Goal: Task Accomplishment & Management: Manage account settings

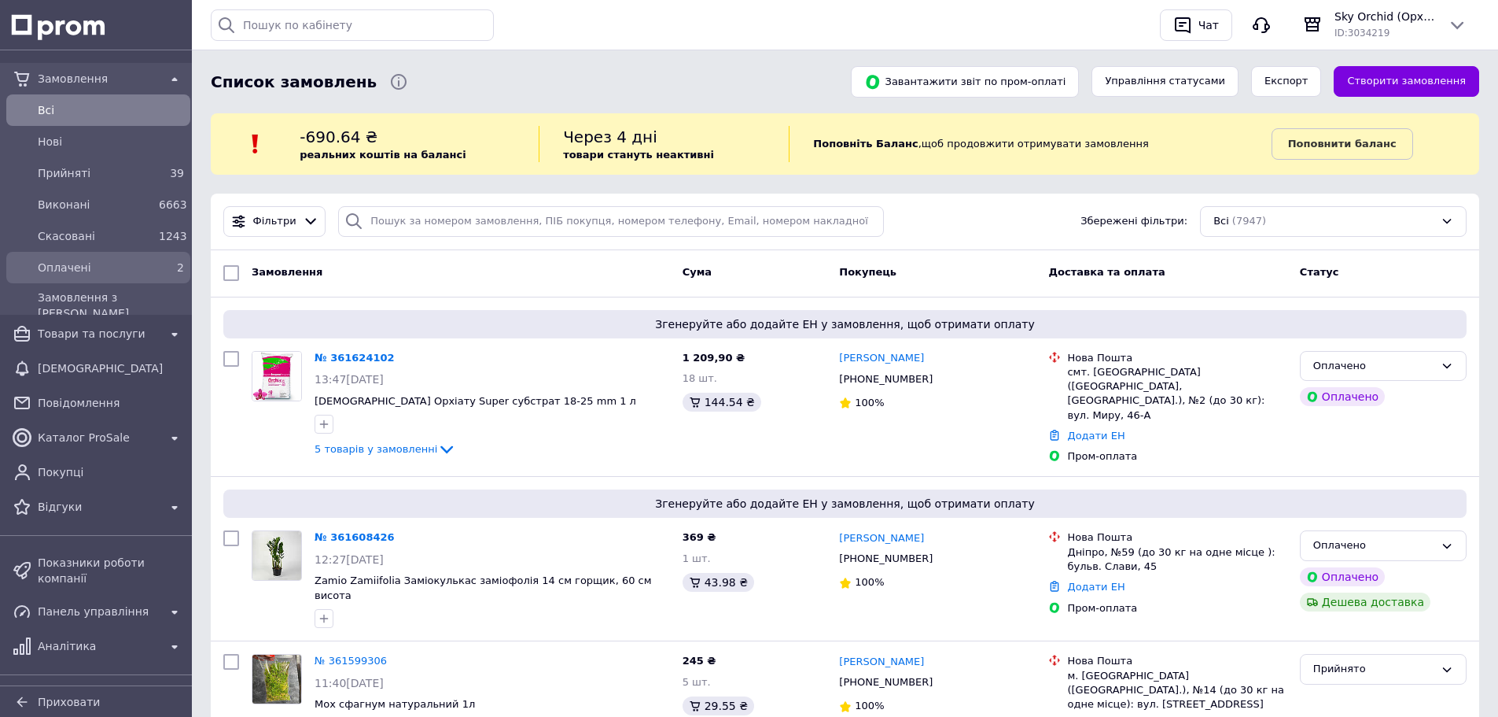
click at [156, 269] on div "2" at bounding box center [171, 267] width 31 height 22
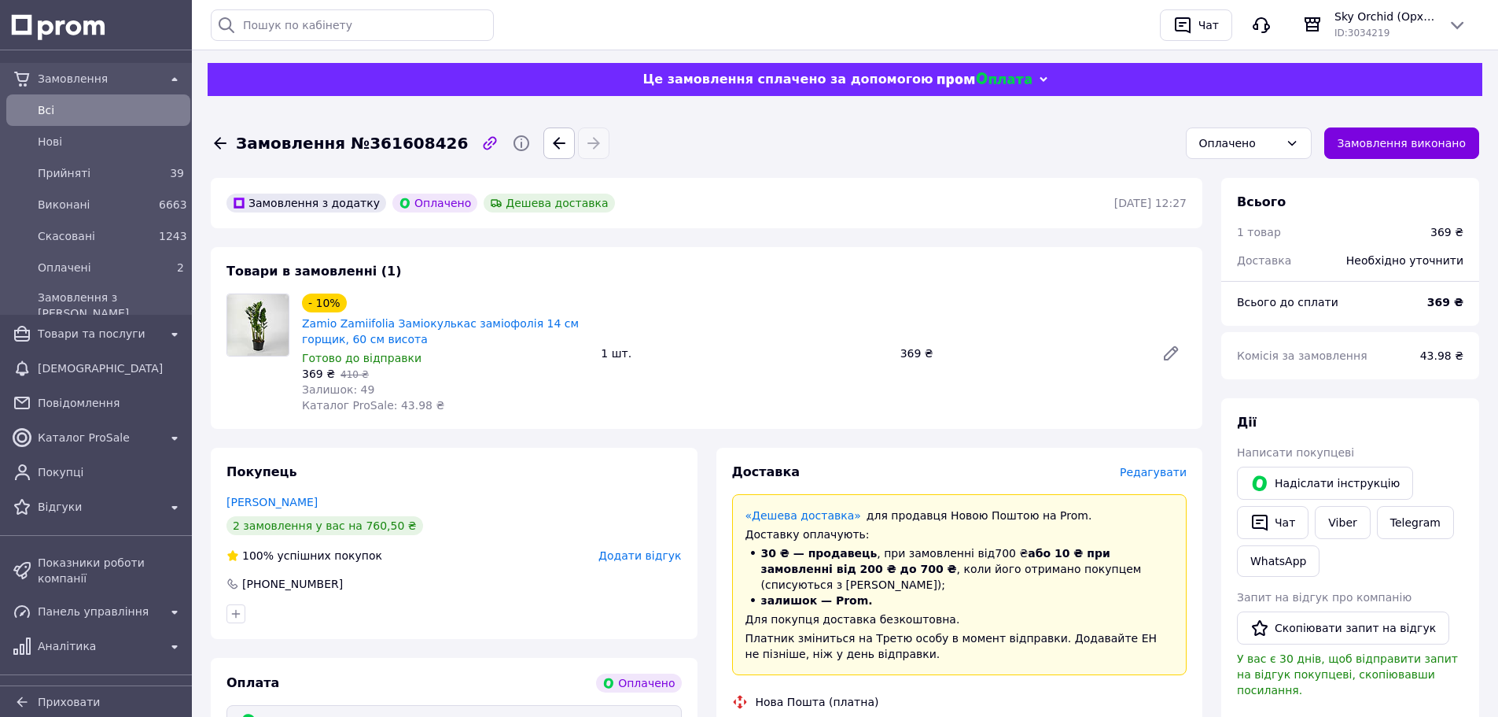
click at [1328, 362] on span "Комісія за замовлення" at bounding box center [1302, 355] width 131 height 13
click at [1323, 517] on link "Viber" at bounding box center [1342, 522] width 55 height 33
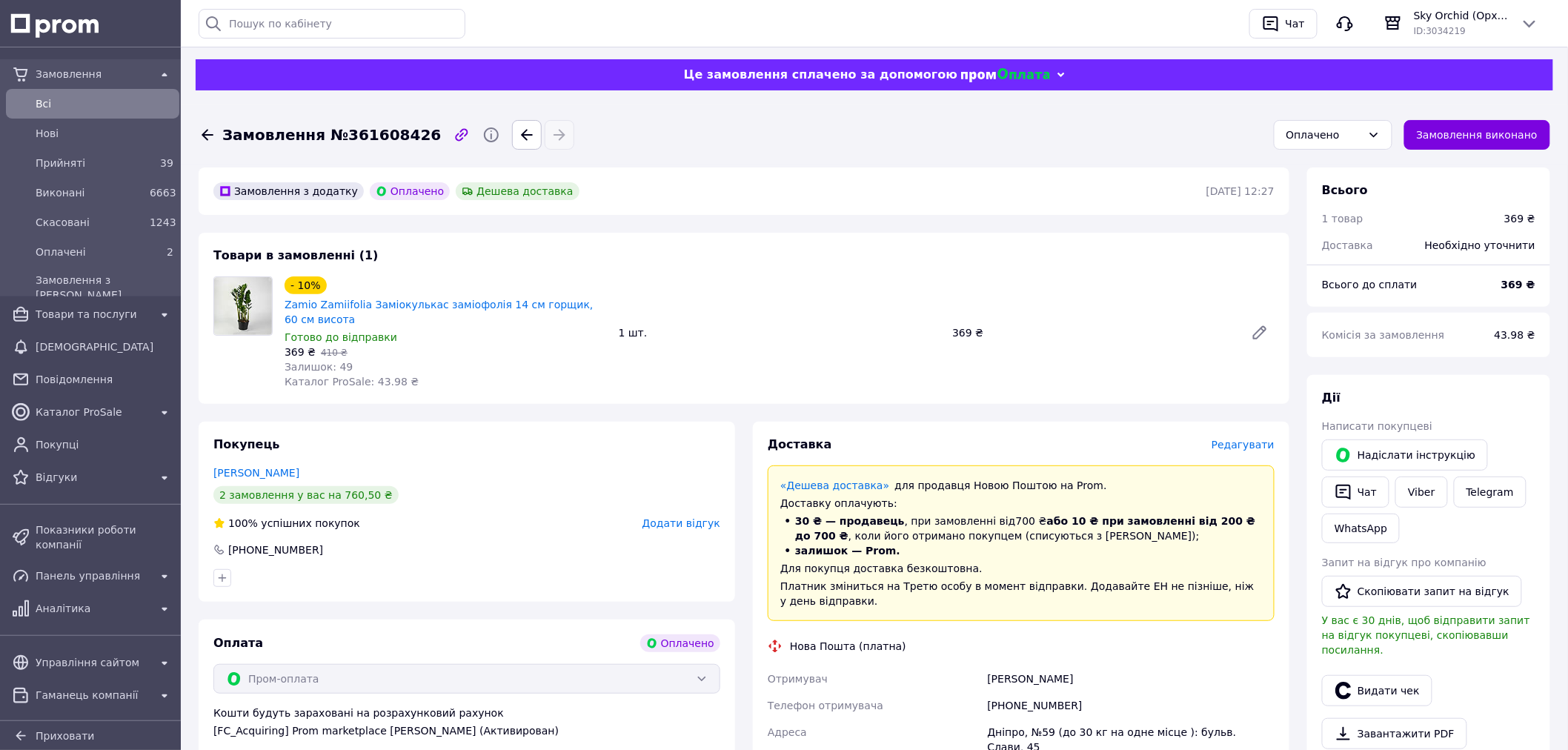
click at [1038, 675] on div "+380956113290" at bounding box center [1131, 706] width 293 height 26
copy div "380956113290"
click at [1004, 672] on div "Холод Ольга" at bounding box center [1131, 678] width 293 height 26
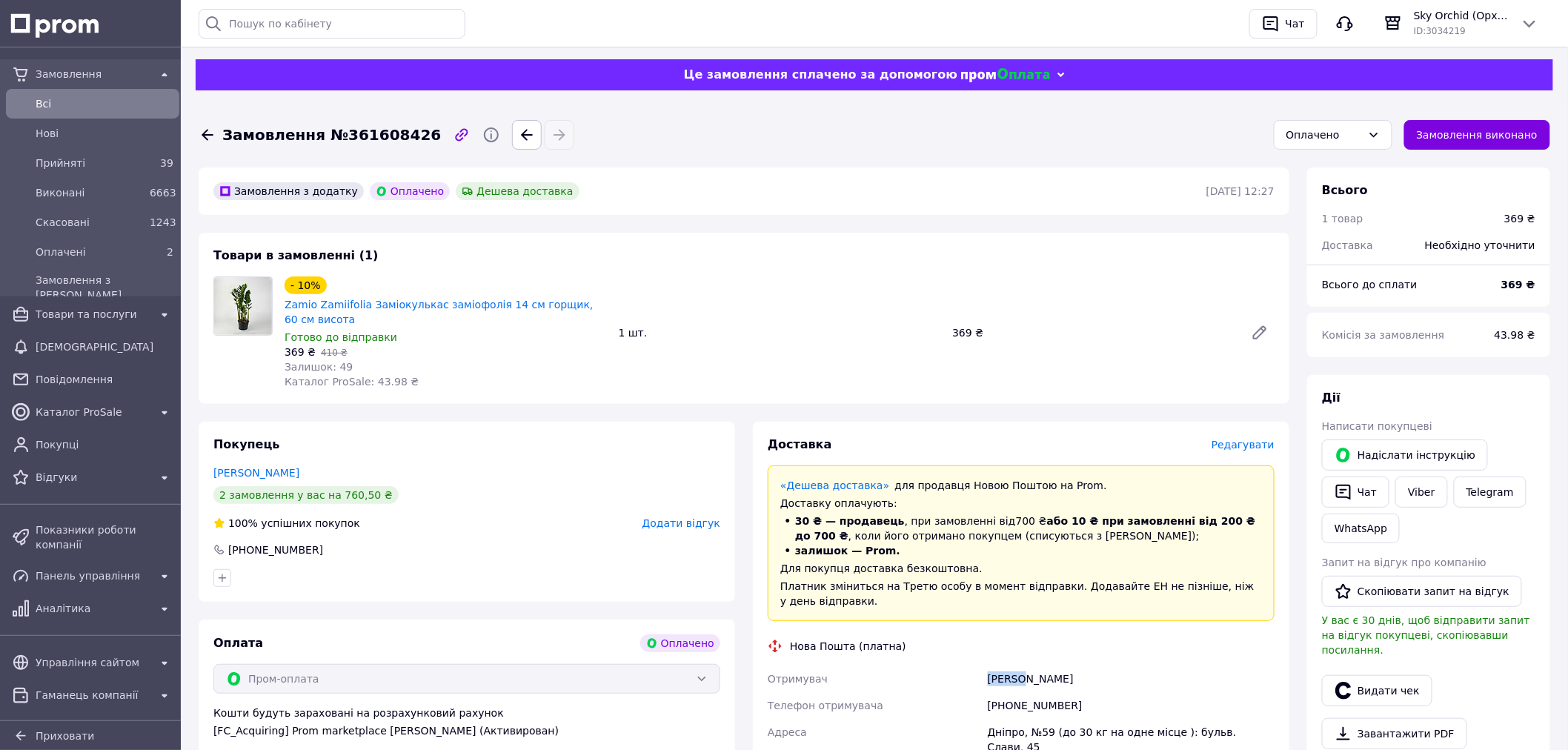
copy div "Холод"
click at [1003, 675] on div "Дніпро, №59 (до 30 кг на одне місце ): бульв. Слави, 45" at bounding box center [1131, 740] width 293 height 41
copy div "Дніпро"
click at [1407, 486] on link "Viber" at bounding box center [1421, 492] width 52 height 31
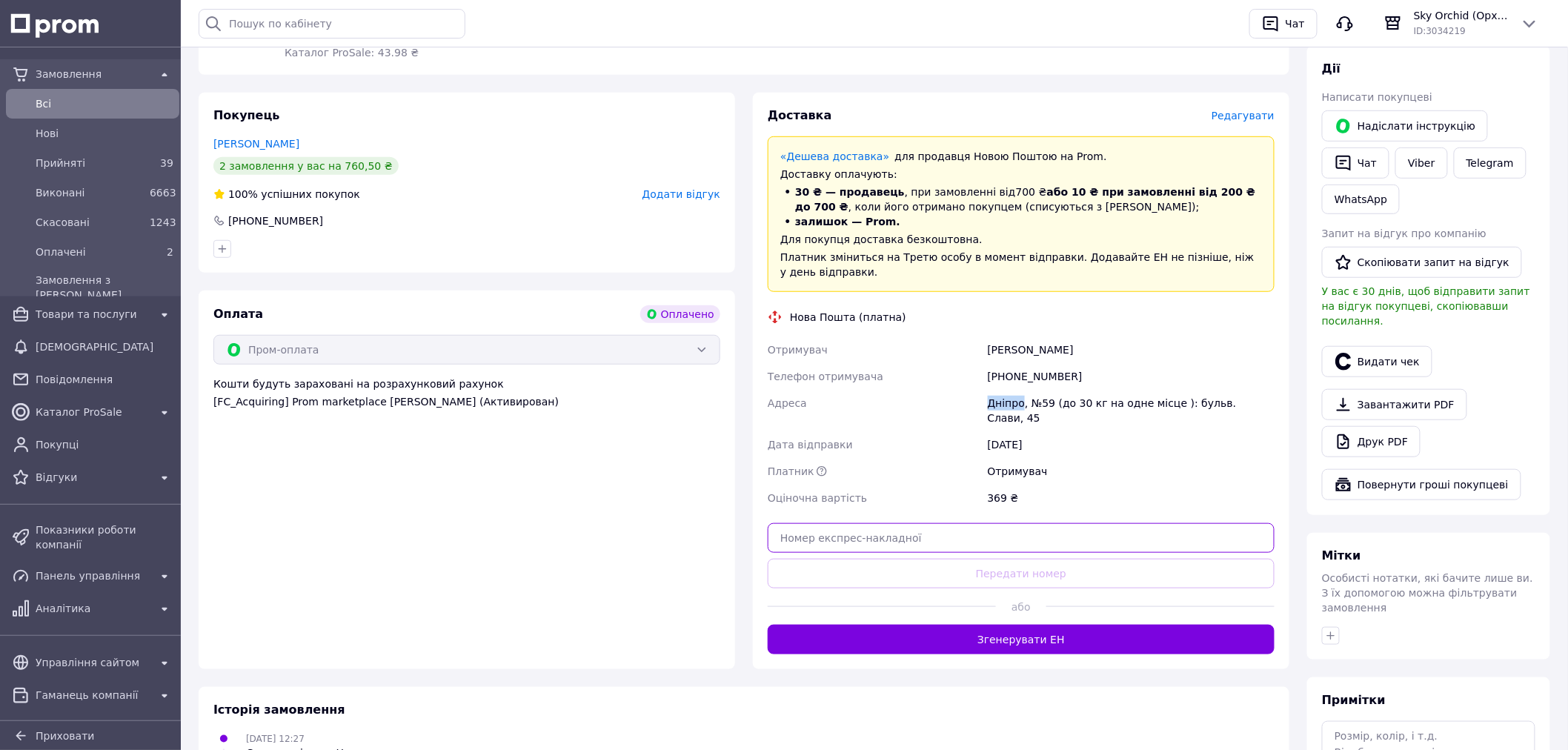
click at [1055, 530] on input "text" at bounding box center [1021, 537] width 507 height 29
paste input "20451247265966"
type input "20451247265966"
click at [1144, 561] on button "Передати номер" at bounding box center [1021, 573] width 507 height 29
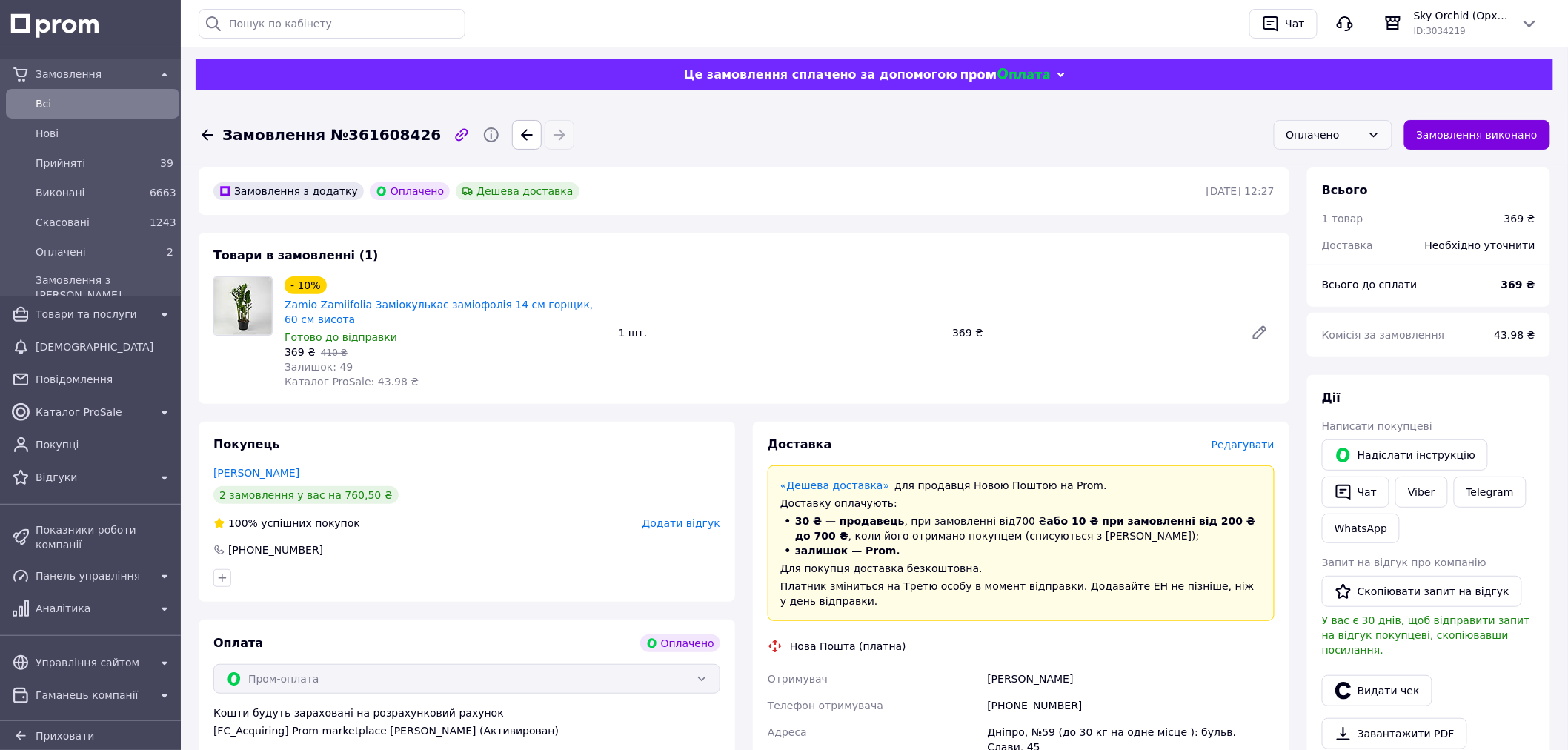
click at [1325, 134] on div "Оплачено" at bounding box center [1324, 134] width 75 height 16
click at [1328, 165] on li "Прийнято" at bounding box center [1333, 167] width 117 height 28
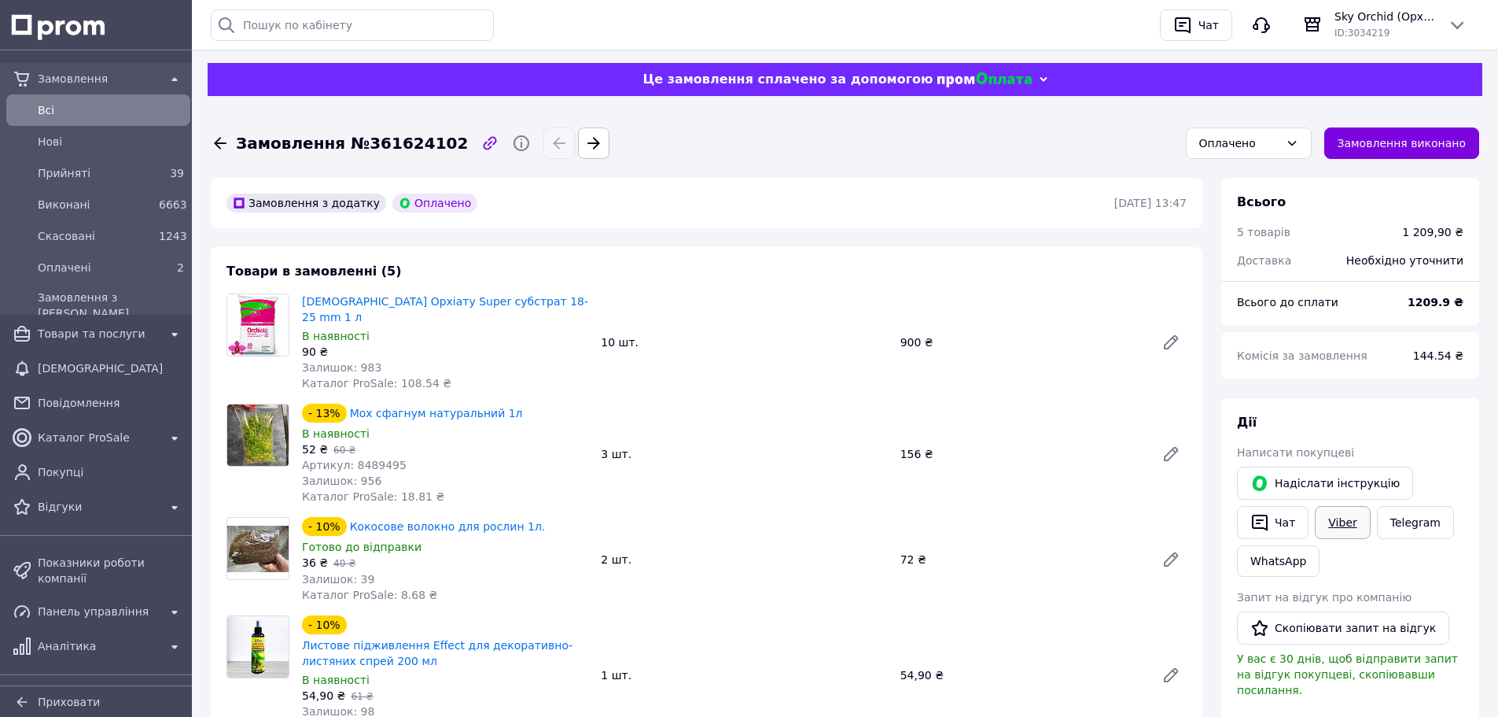
click at [1345, 522] on link "Viber" at bounding box center [1342, 522] width 55 height 33
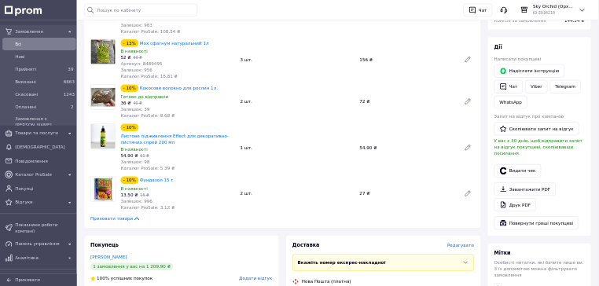
scroll to position [551, 0]
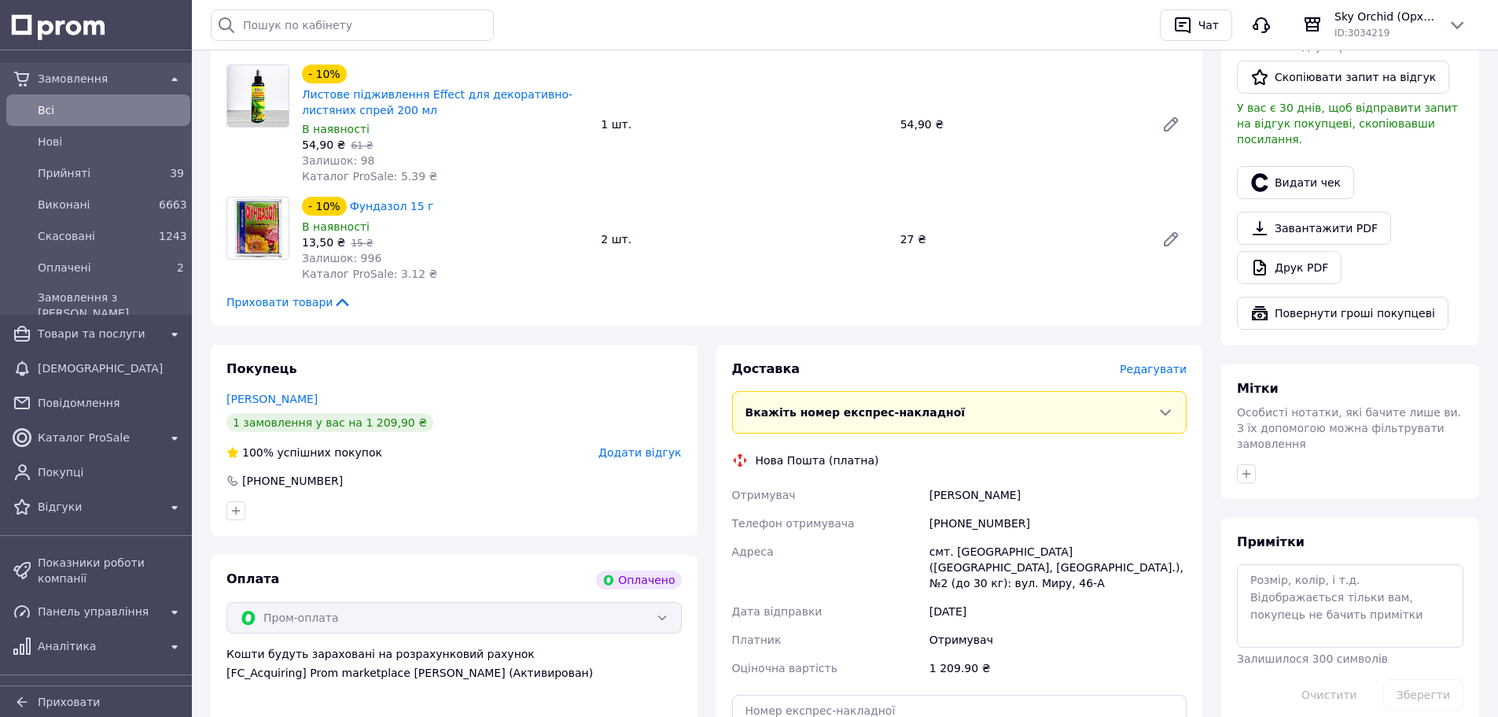
click at [974, 509] on div "[PHONE_NUMBER]" at bounding box center [1058, 523] width 263 height 28
copy div "380665072651"
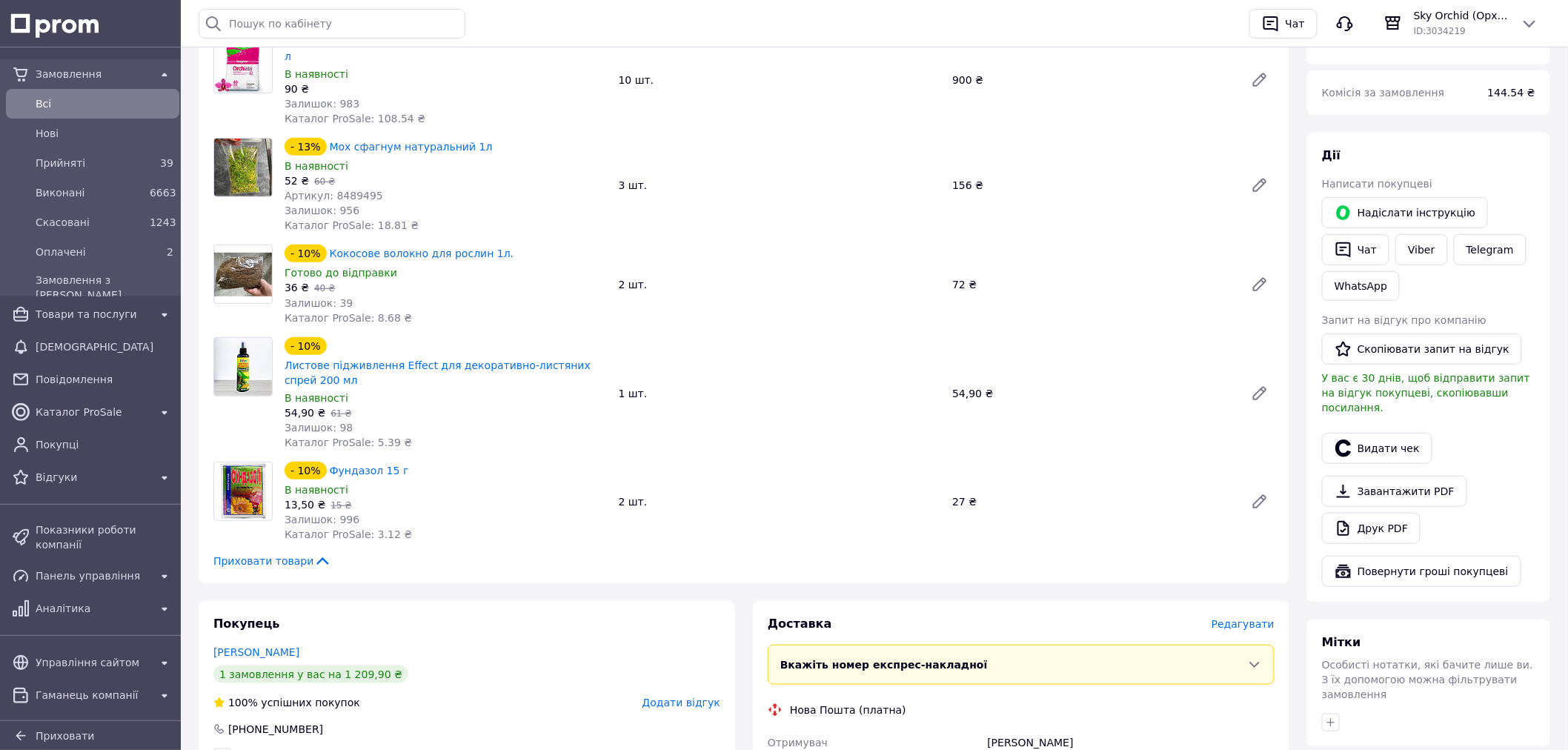
scroll to position [329, 0]
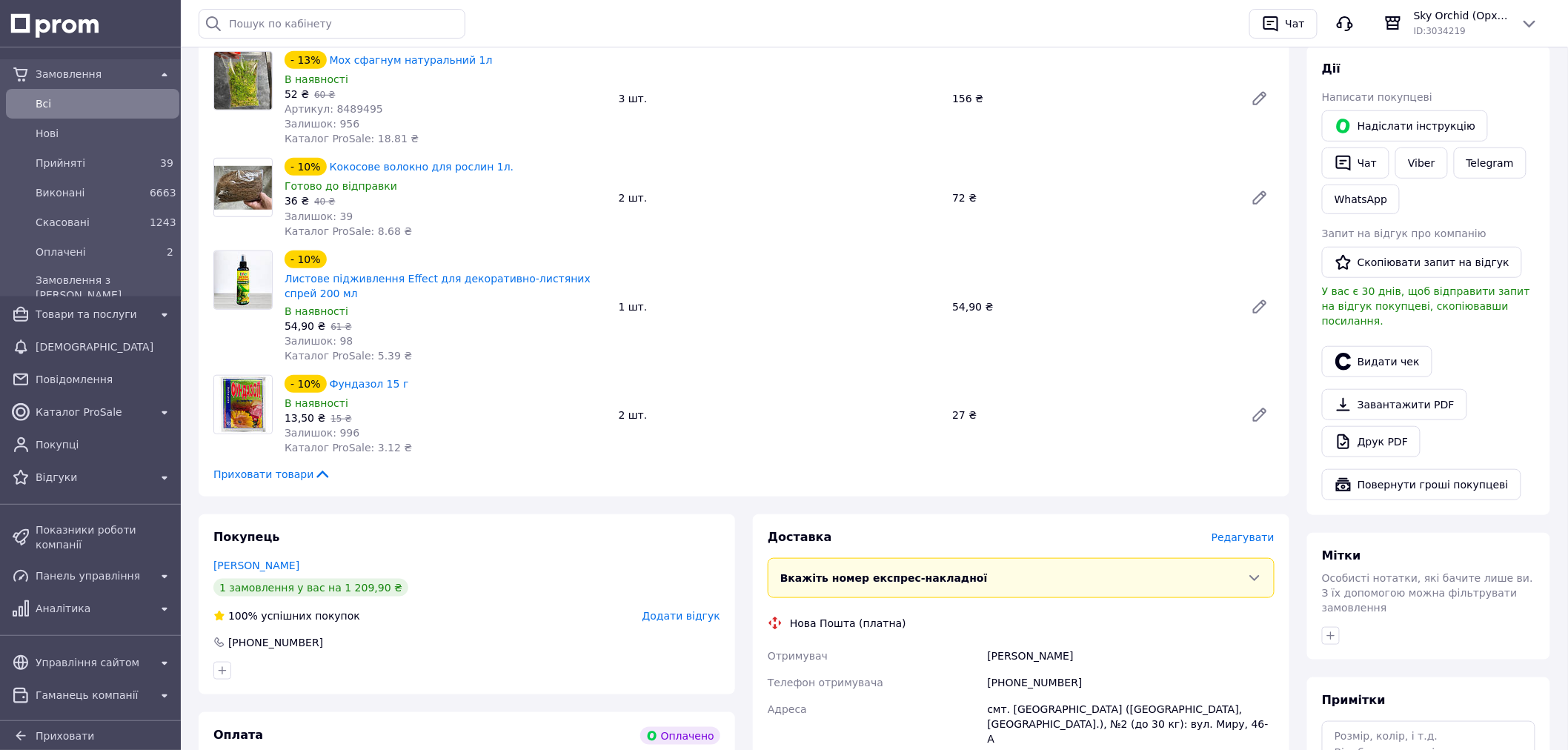
click at [1005, 643] on div "[PERSON_NAME]" at bounding box center [1131, 656] width 293 height 26
copy div "[PERSON_NAME]"
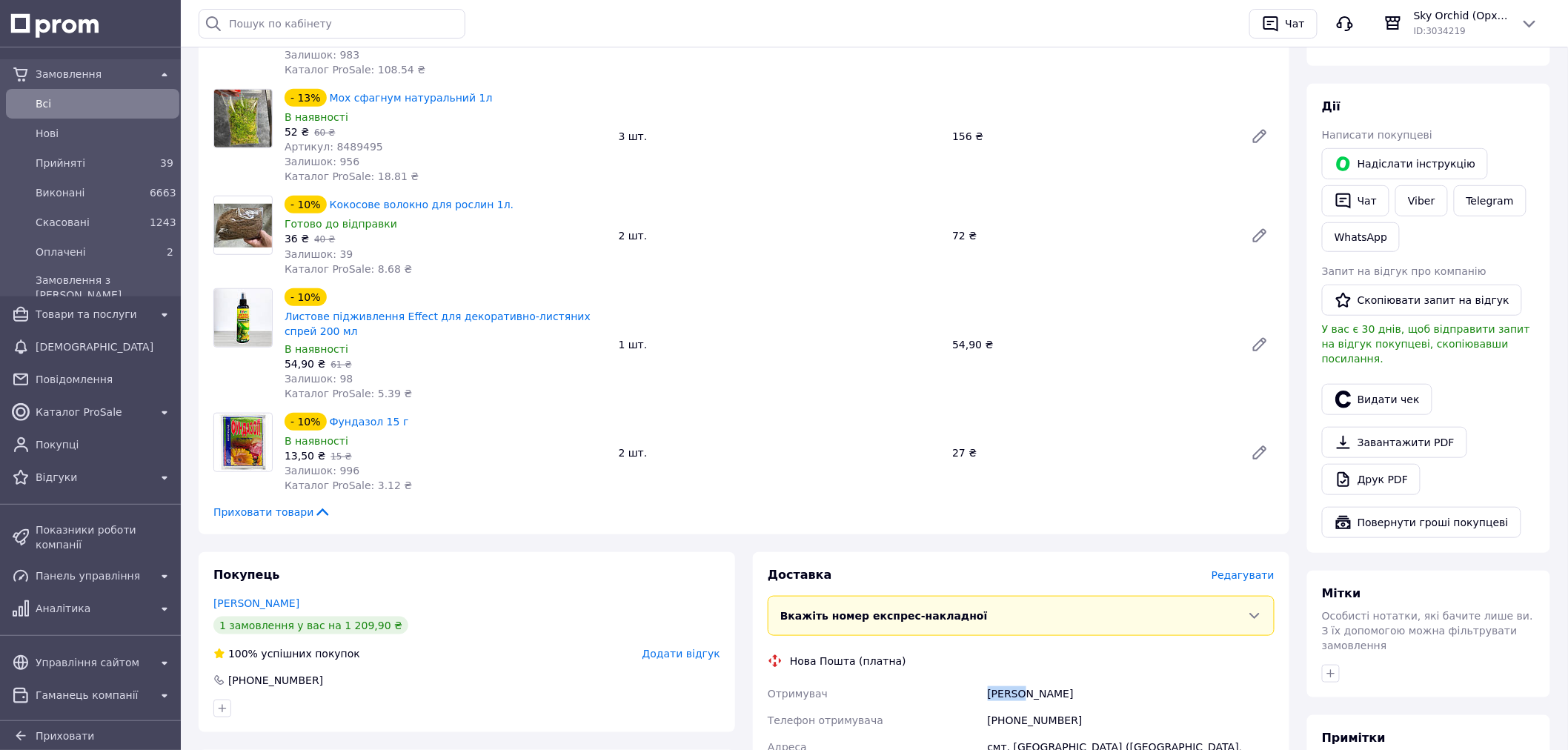
scroll to position [494, 0]
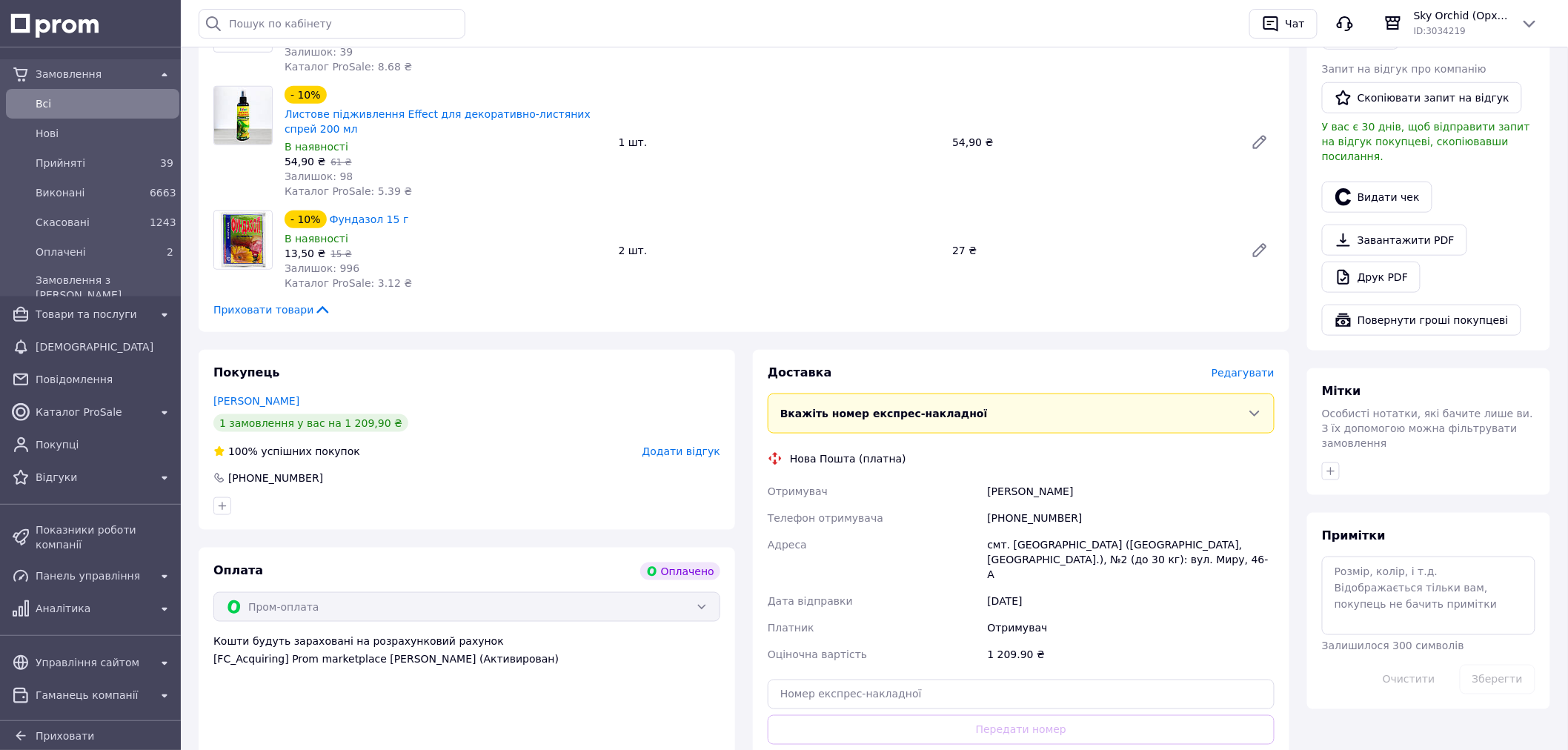
click at [1037, 531] on div "смт. Петропавлівка (Дніпропетровська обл., Синельниківський р-н.), №2 (до 30 кг…" at bounding box center [1131, 560] width 293 height 57
copy div "Петропавлівка"
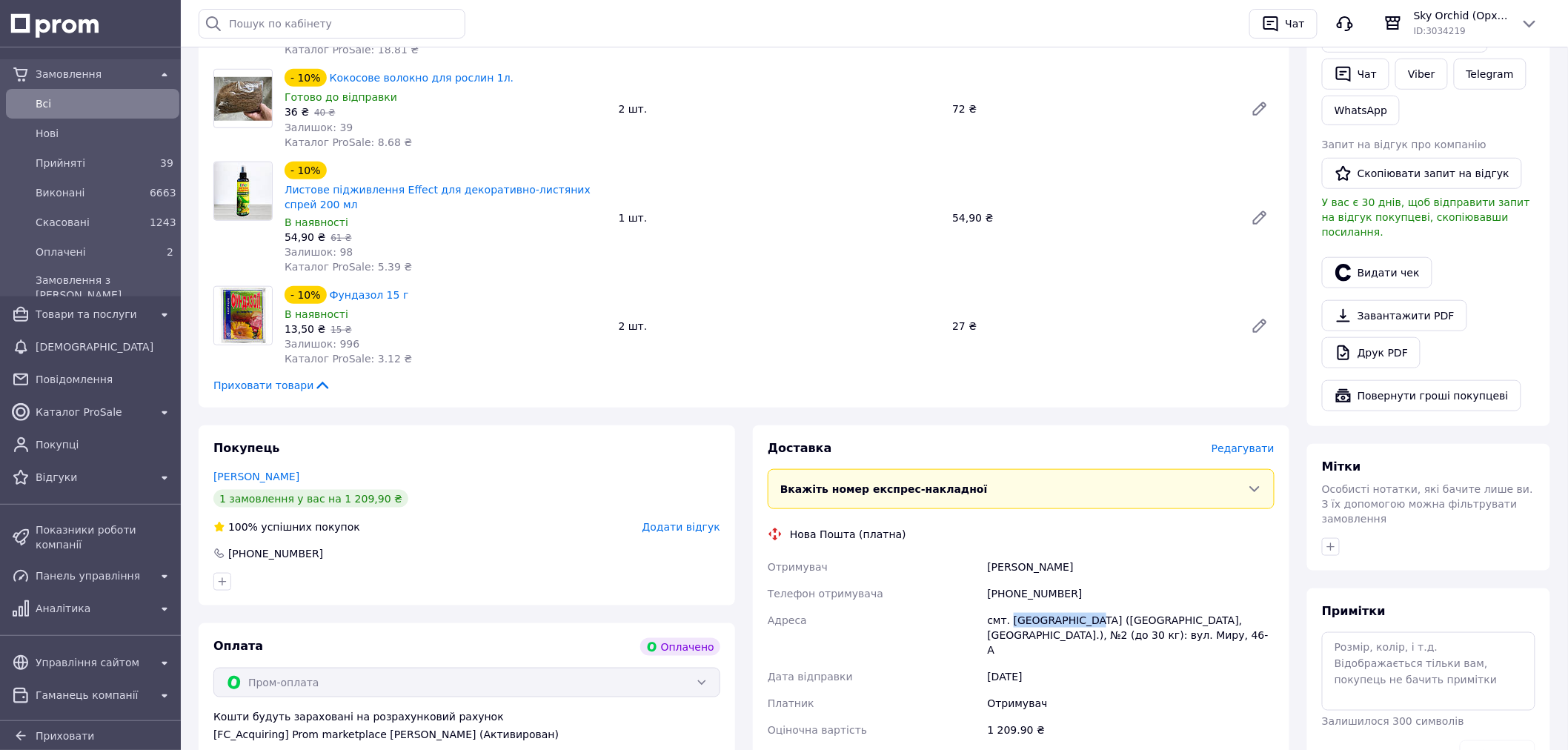
scroll to position [329, 0]
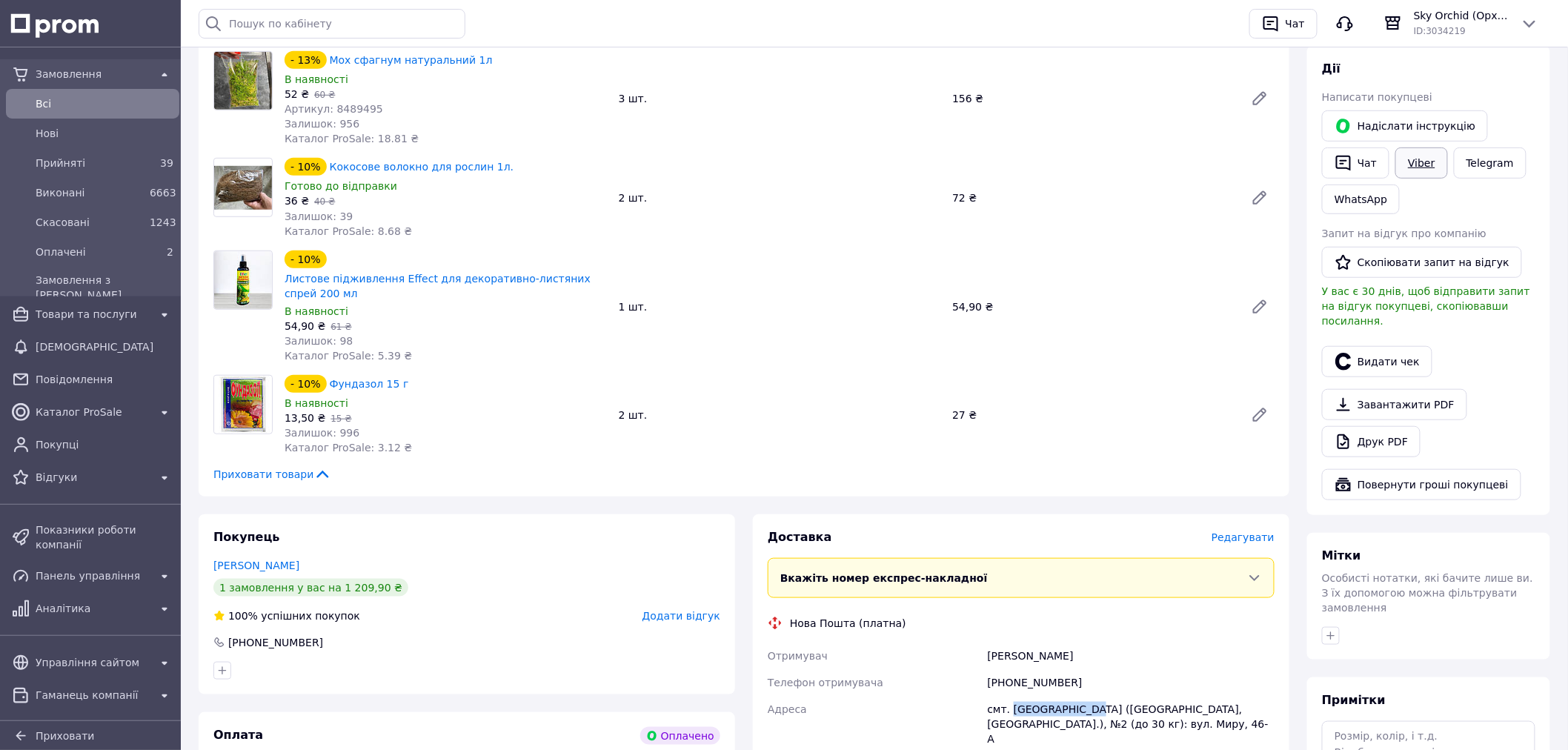
click at [1412, 163] on link "Viber" at bounding box center [1421, 163] width 52 height 31
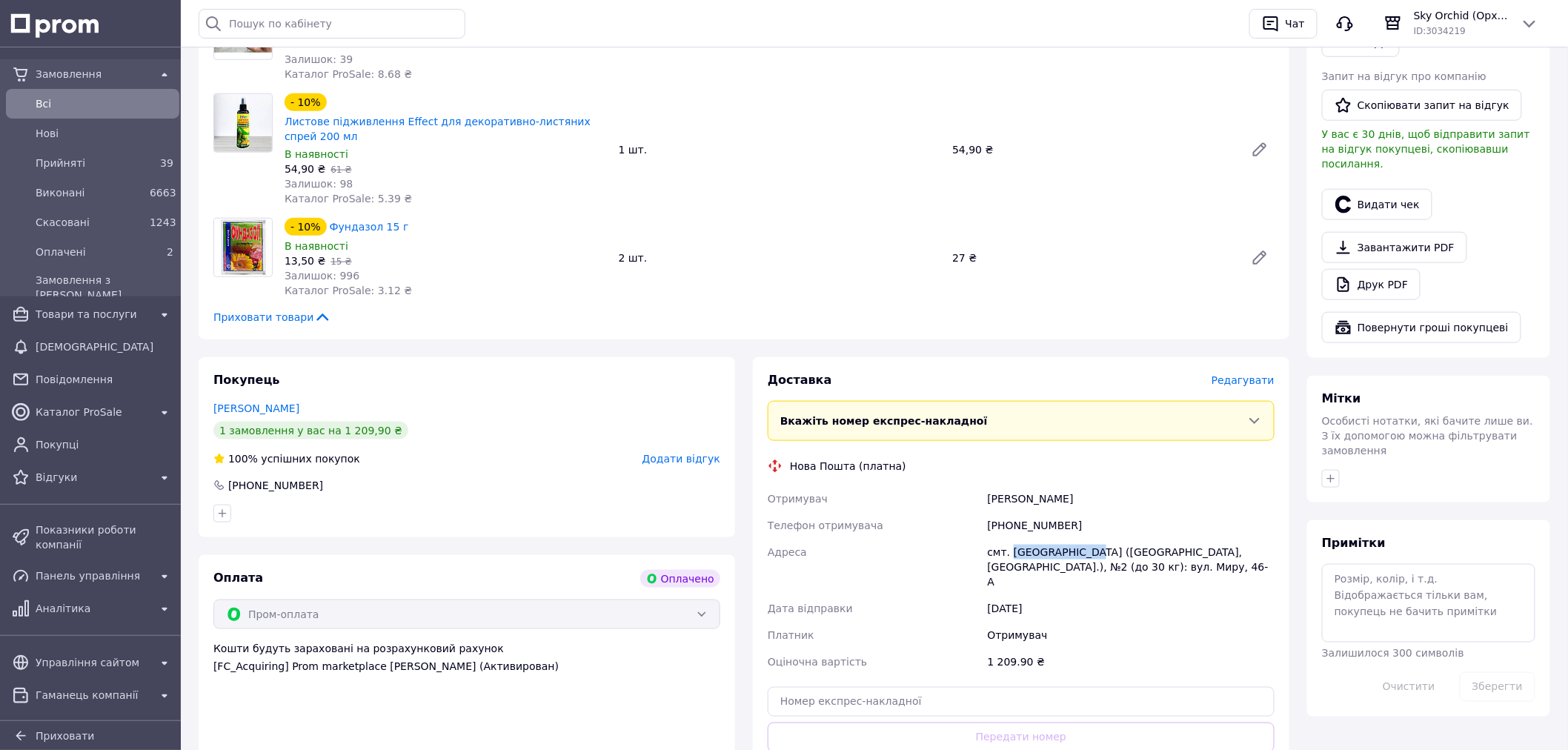
scroll to position [576, 0]
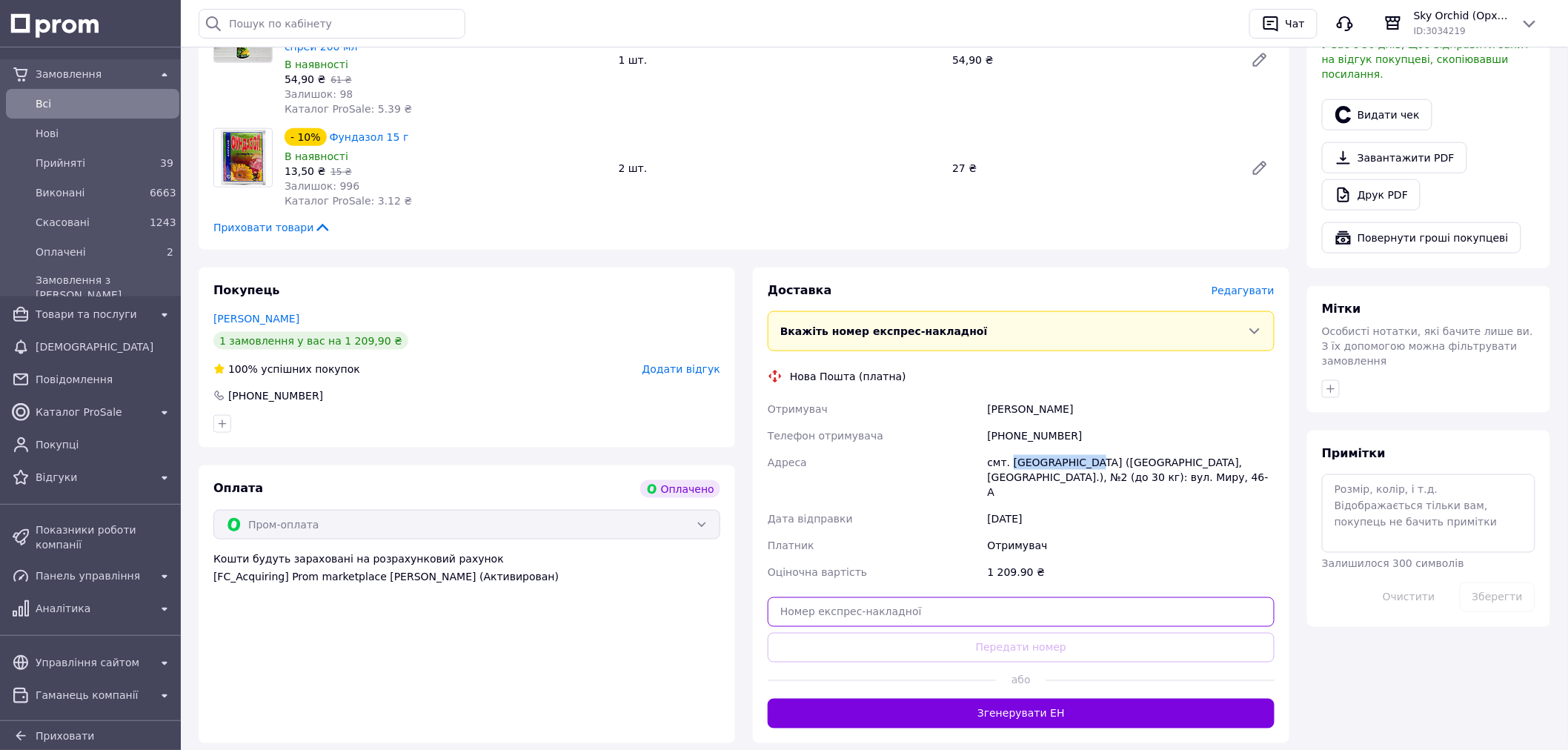
click at [1114, 597] on input "text" at bounding box center [1021, 611] width 507 height 29
paste input "20451247265195"
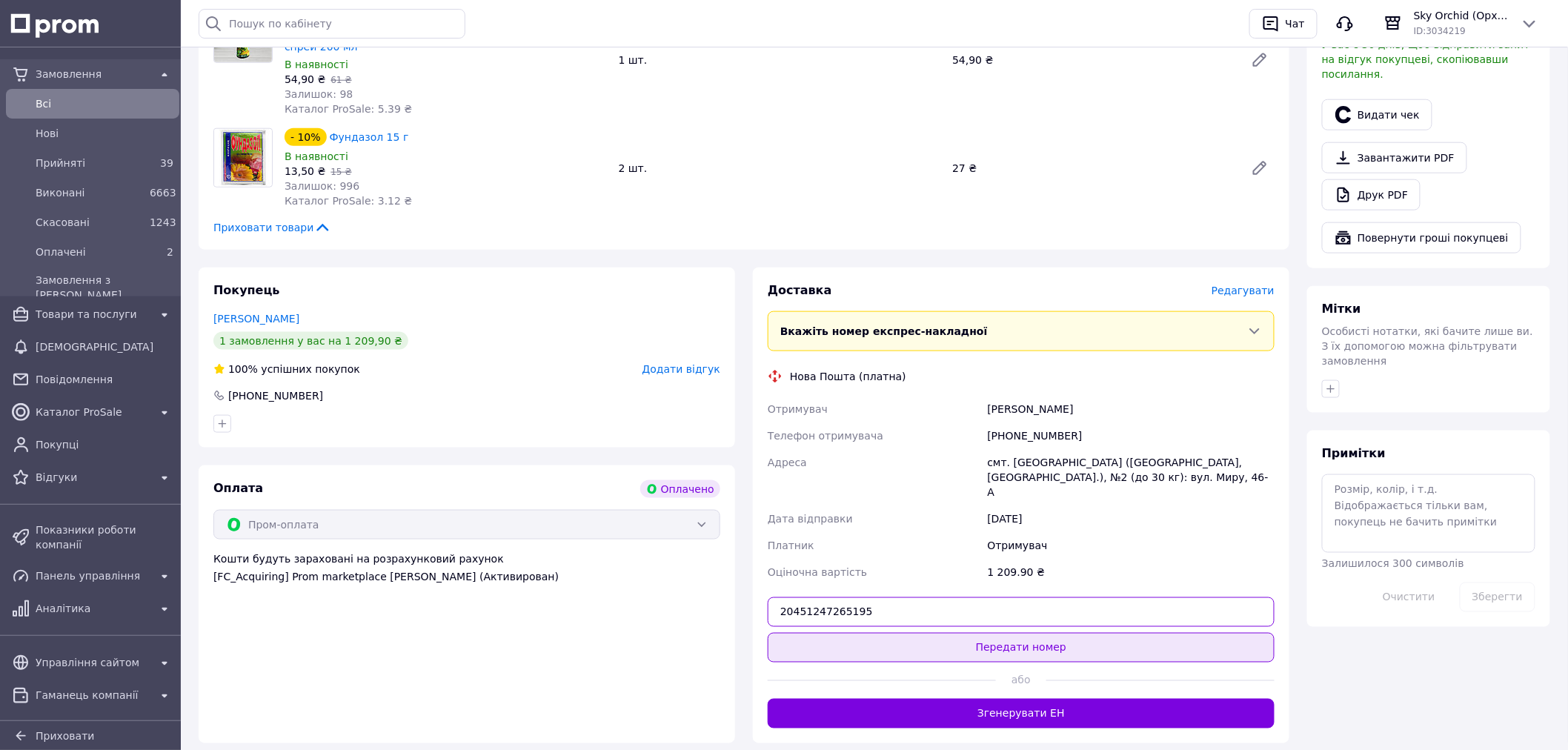
type input "20451247265195"
click at [1142, 633] on button "Передати номер" at bounding box center [1021, 647] width 507 height 29
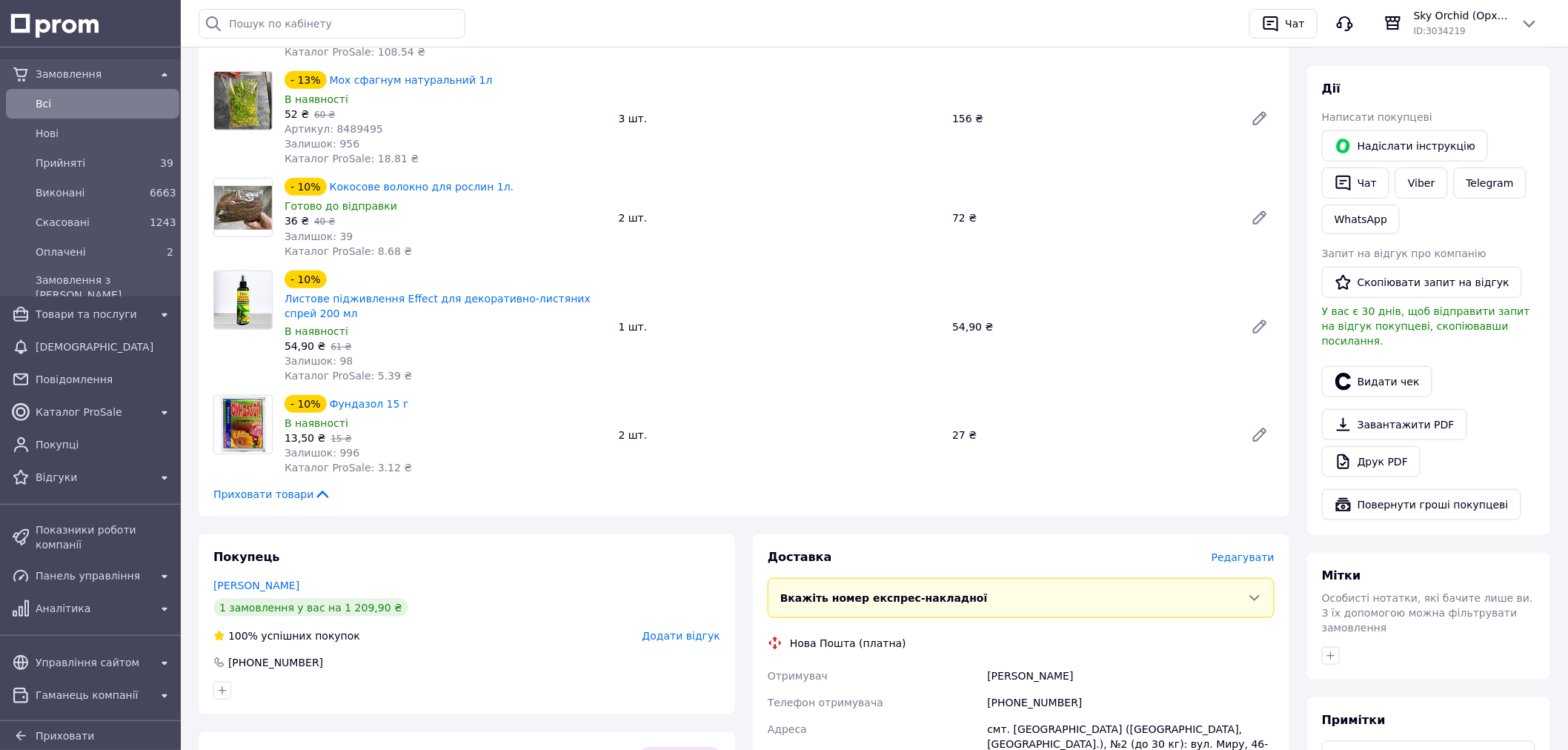
scroll to position [0, 0]
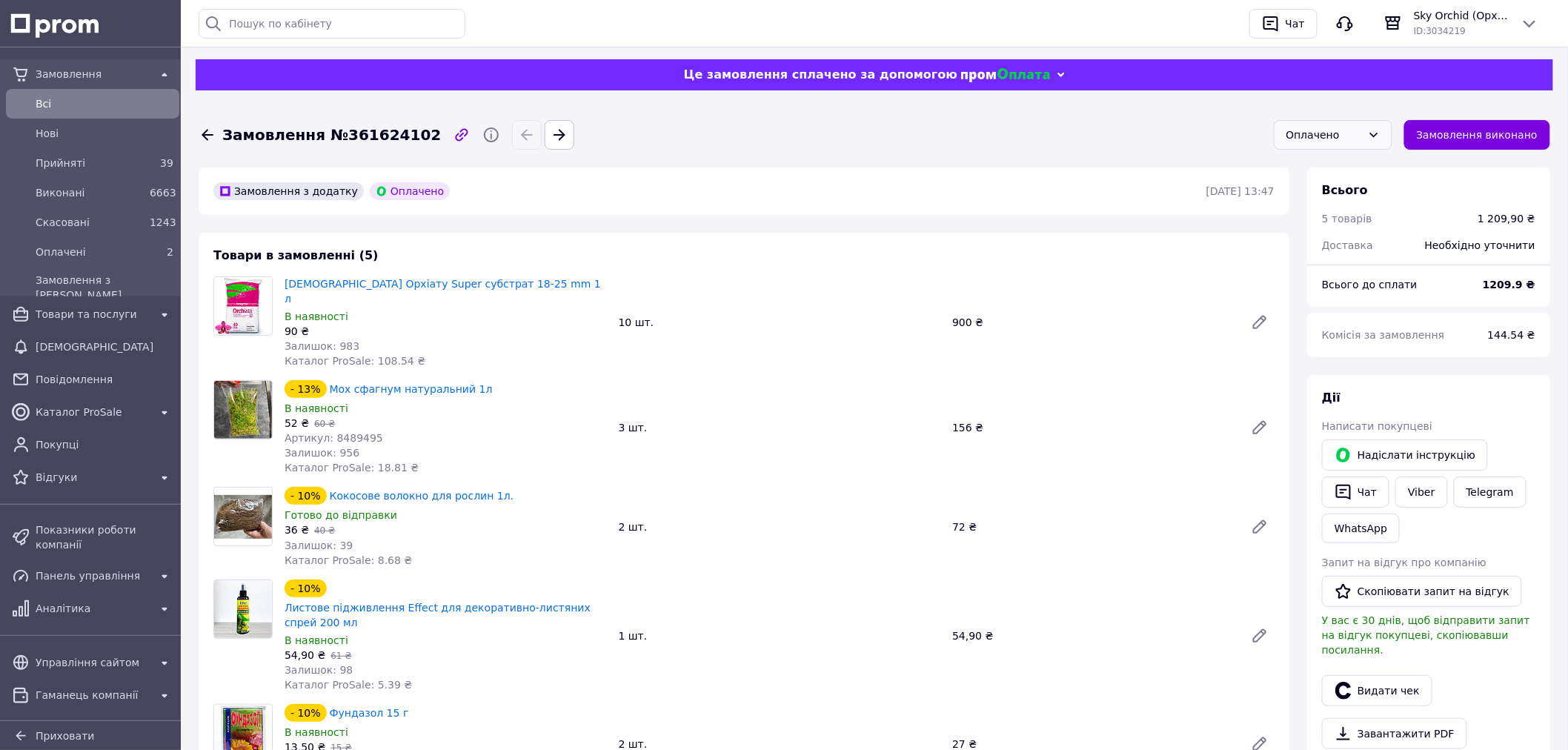
click at [1329, 144] on div "Оплачено" at bounding box center [1333, 134] width 119 height 29
click at [1325, 166] on li "Прийнято" at bounding box center [1333, 167] width 117 height 28
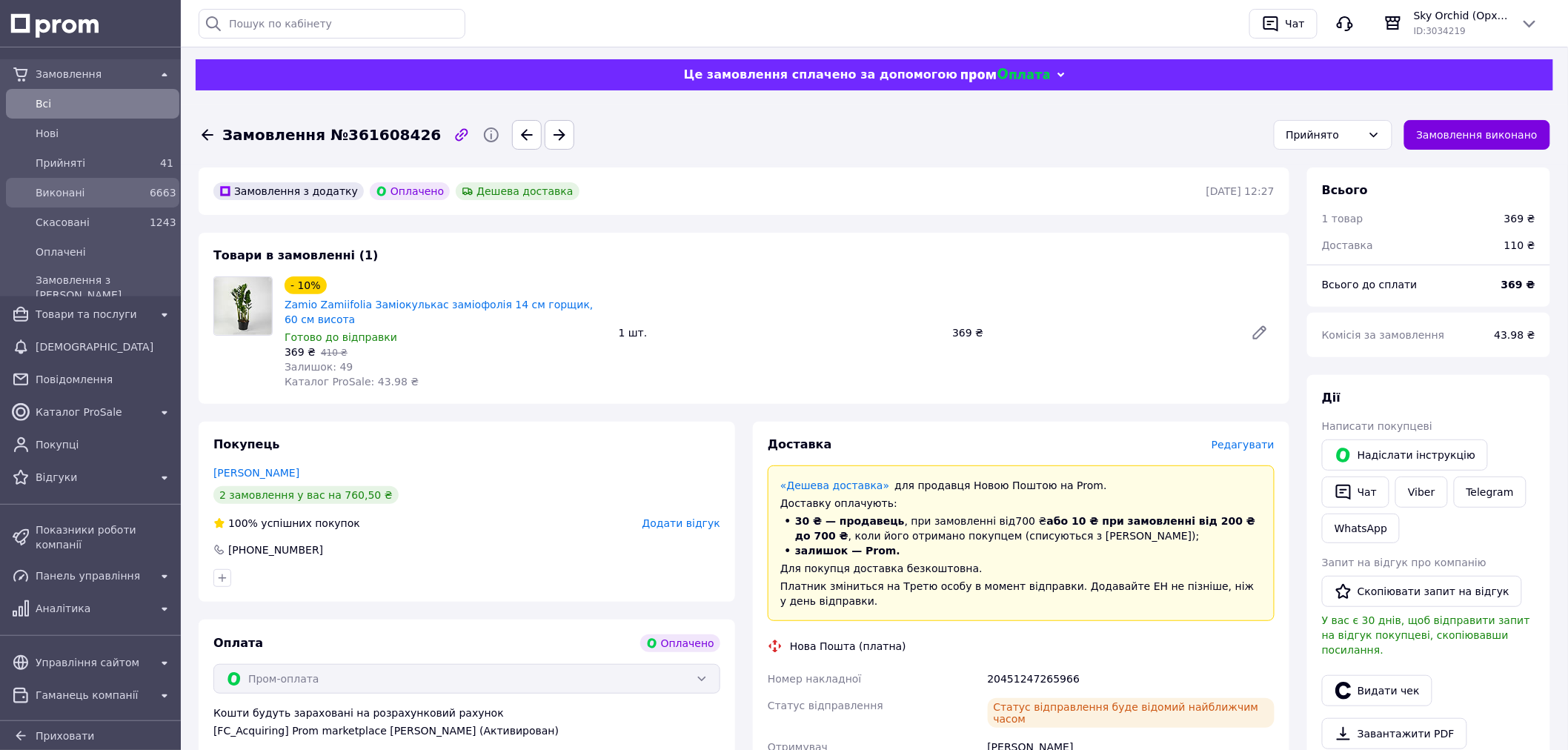
drag, startPoint x: 114, startPoint y: 186, endPoint x: 130, endPoint y: 196, distance: 18.9
click at [114, 186] on span "Виконані" at bounding box center [90, 193] width 108 height 15
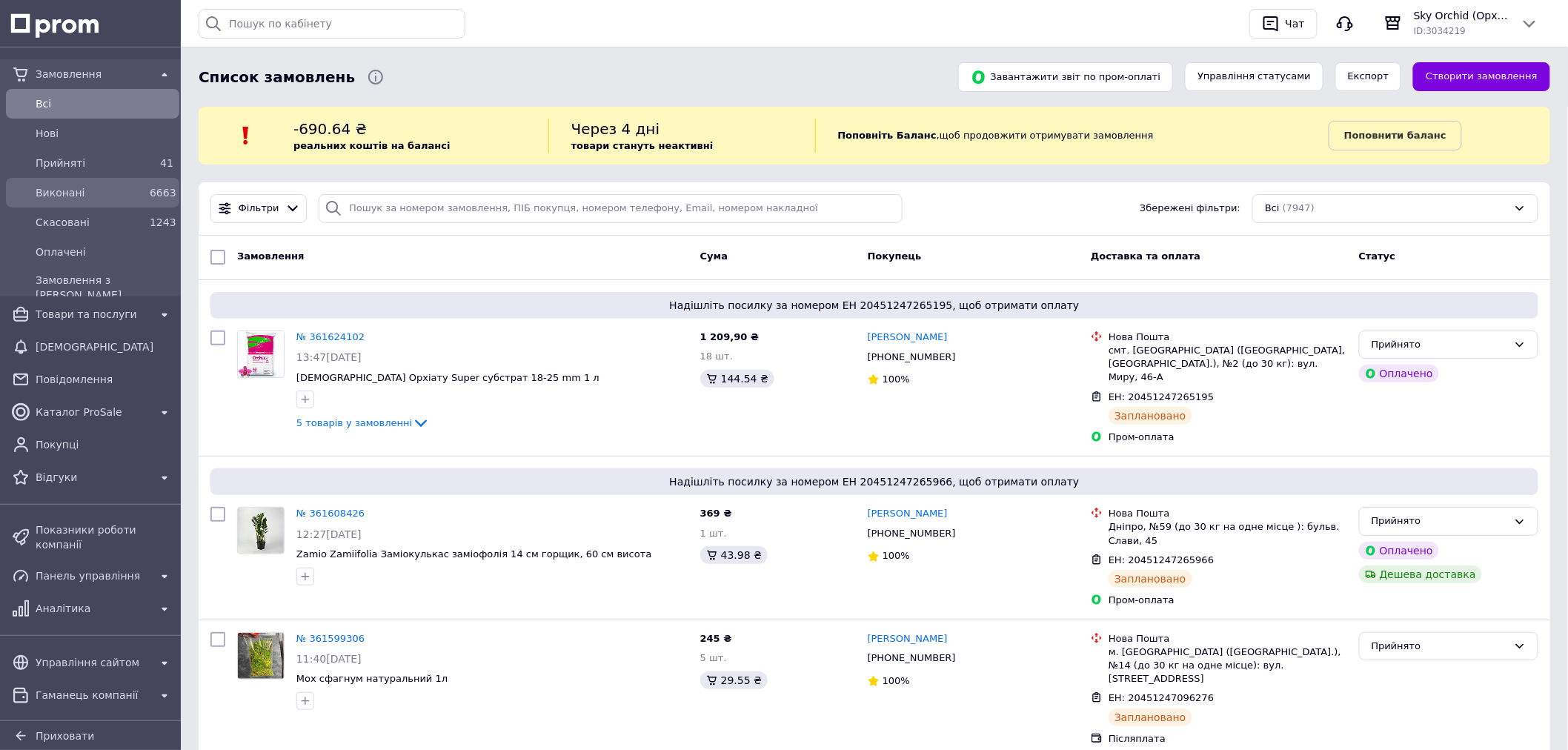
click at [96, 197] on span "Виконані" at bounding box center [90, 193] width 108 height 15
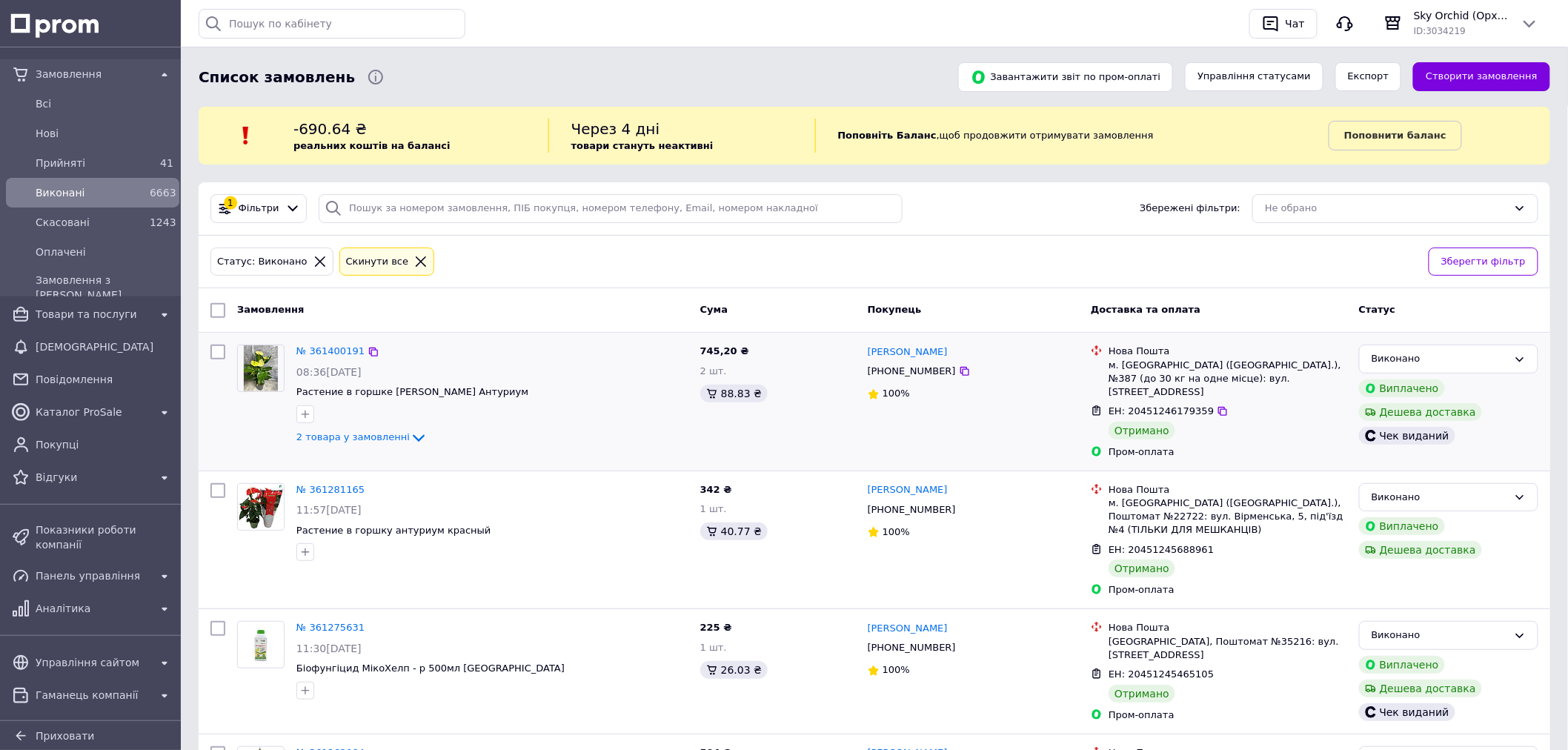
click at [1055, 423] on div "Єгор Середа +380633102204 100%" at bounding box center [973, 401] width 223 height 126
click at [271, 215] on span "Фільтри" at bounding box center [258, 208] width 41 height 14
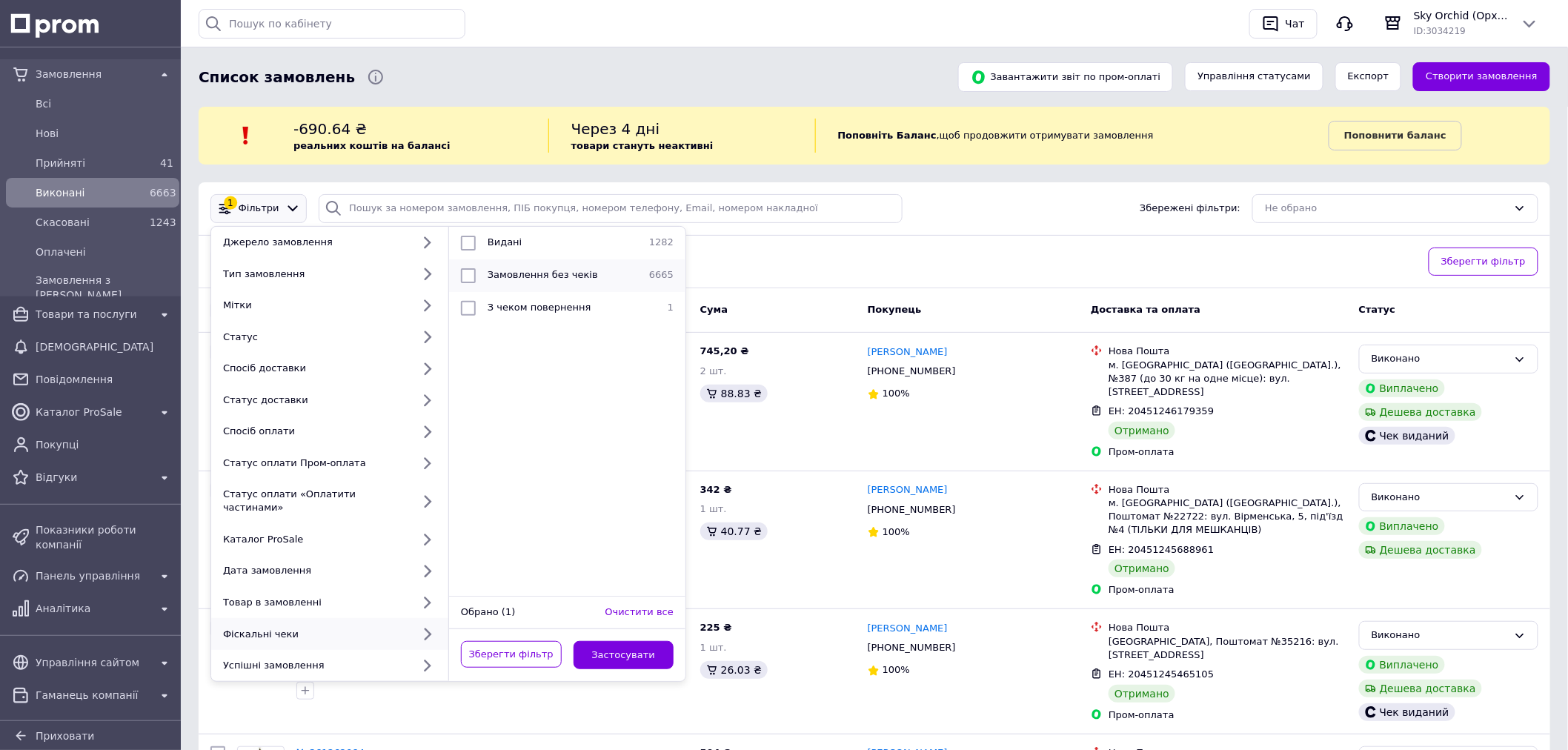
click at [524, 276] on span "Замовлення без чеків" at bounding box center [543, 275] width 110 height 11
checkbox input "true"
click at [626, 641] on button "Застосувати" at bounding box center [624, 655] width 101 height 29
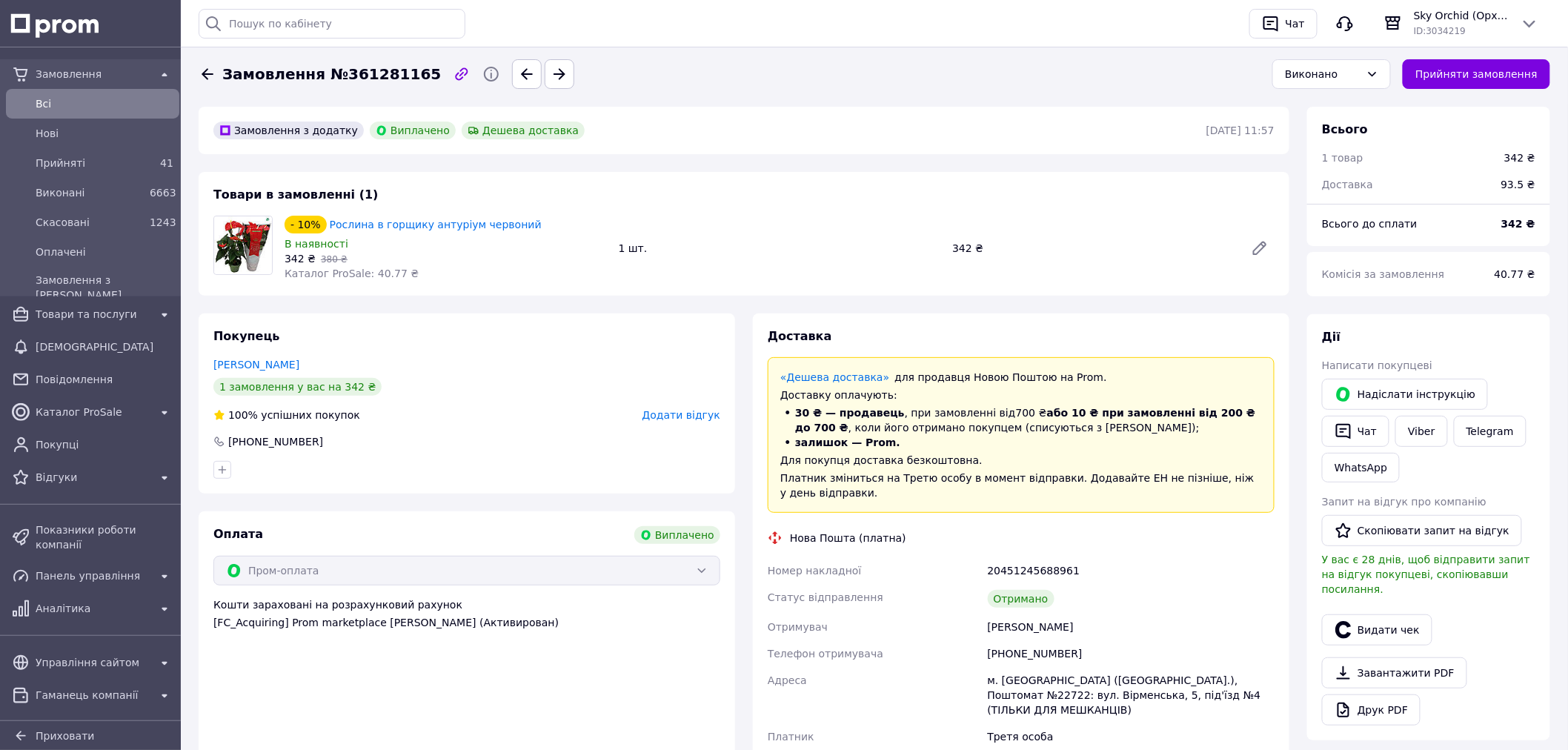
click at [680, 421] on div "Додати відгук" at bounding box center [681, 416] width 78 height 15
click at [1368, 614] on button "Видати чек" at bounding box center [1377, 629] width 110 height 31
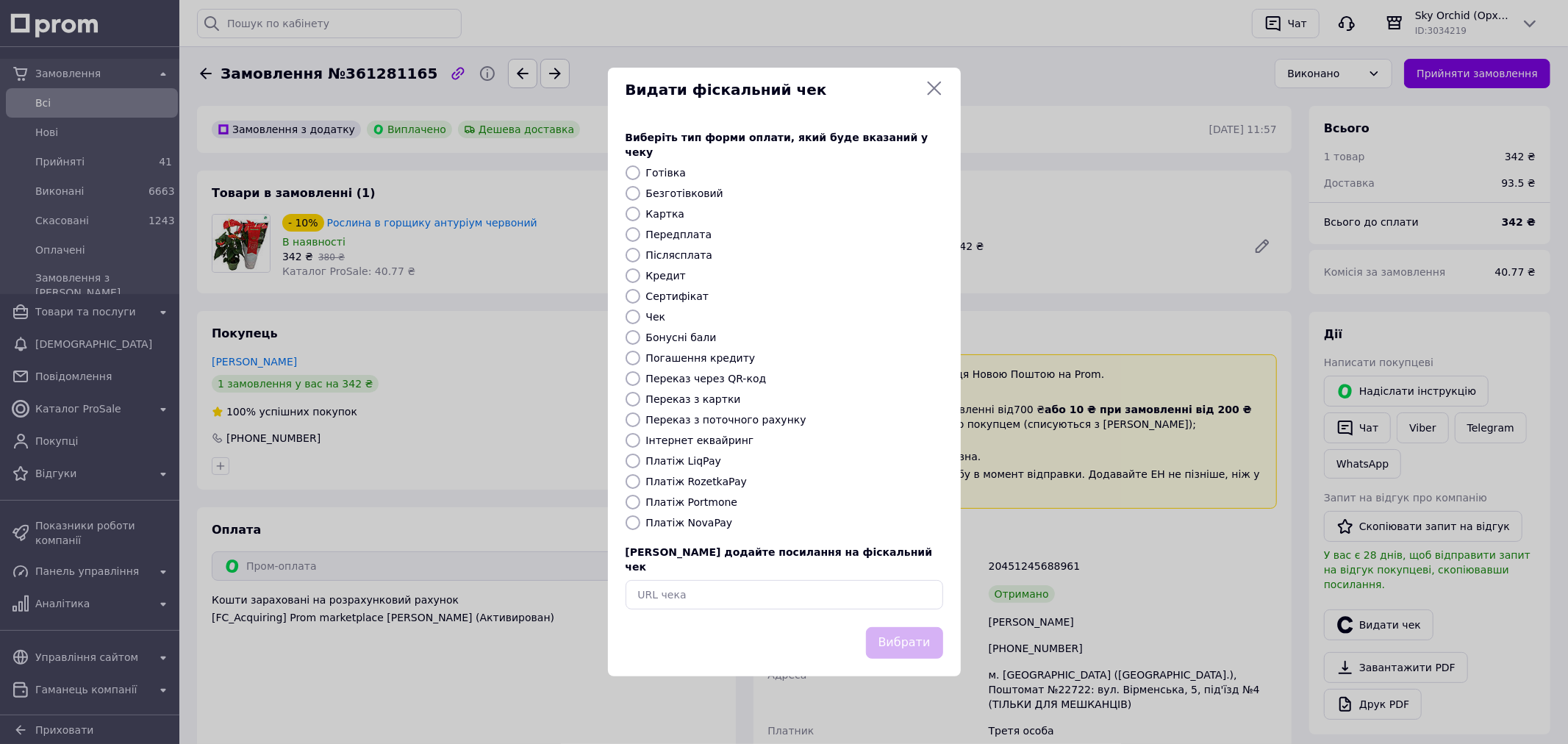
click at [639, 186] on input "Безготівковий" at bounding box center [633, 193] width 15 height 15
radio input "true"
drag, startPoint x: 909, startPoint y: 630, endPoint x: 1045, endPoint y: 601, distance: 139.1
click at [909, 628] on button "Вибрати" at bounding box center [905, 643] width 78 height 32
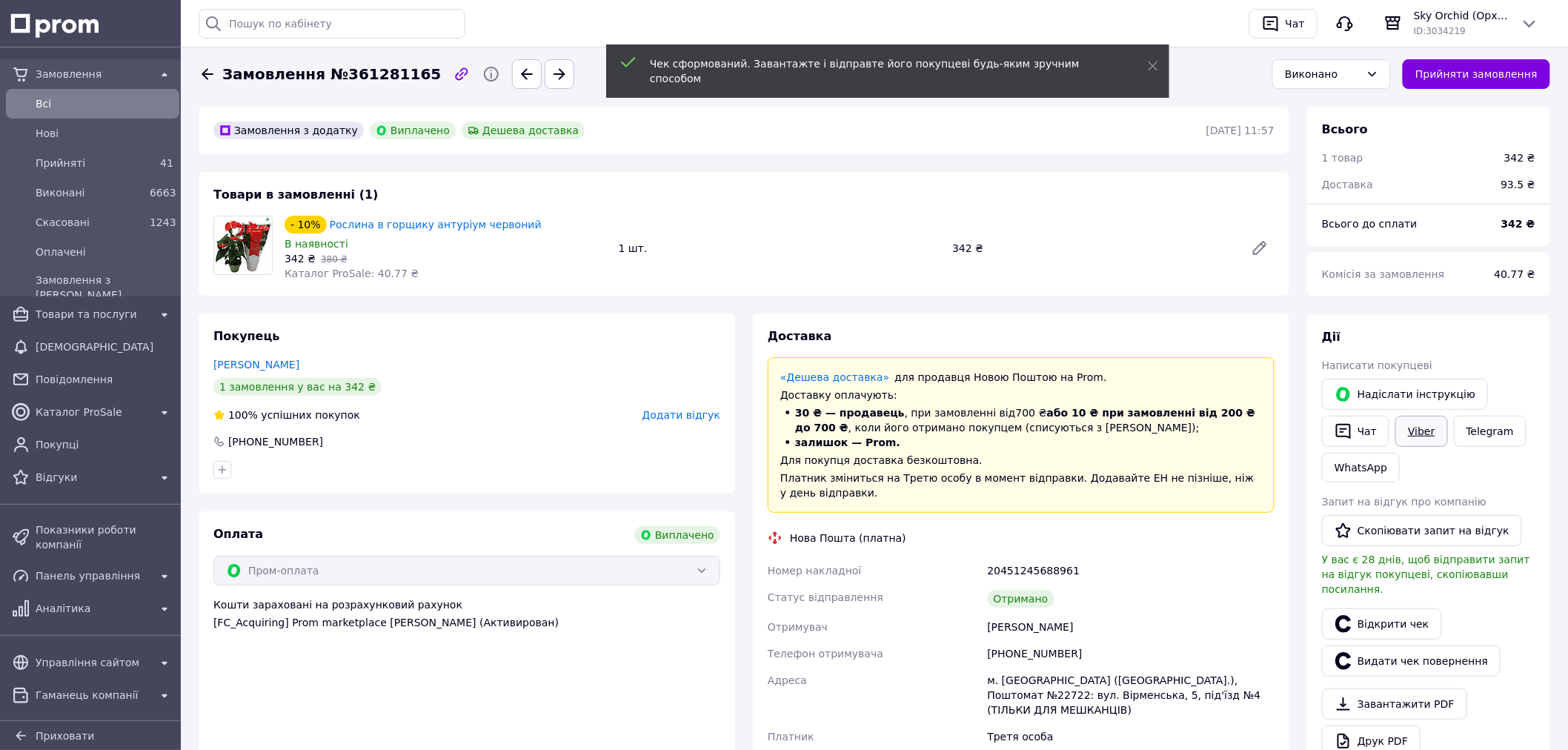
click at [1430, 439] on link "Viber" at bounding box center [1421, 431] width 52 height 31
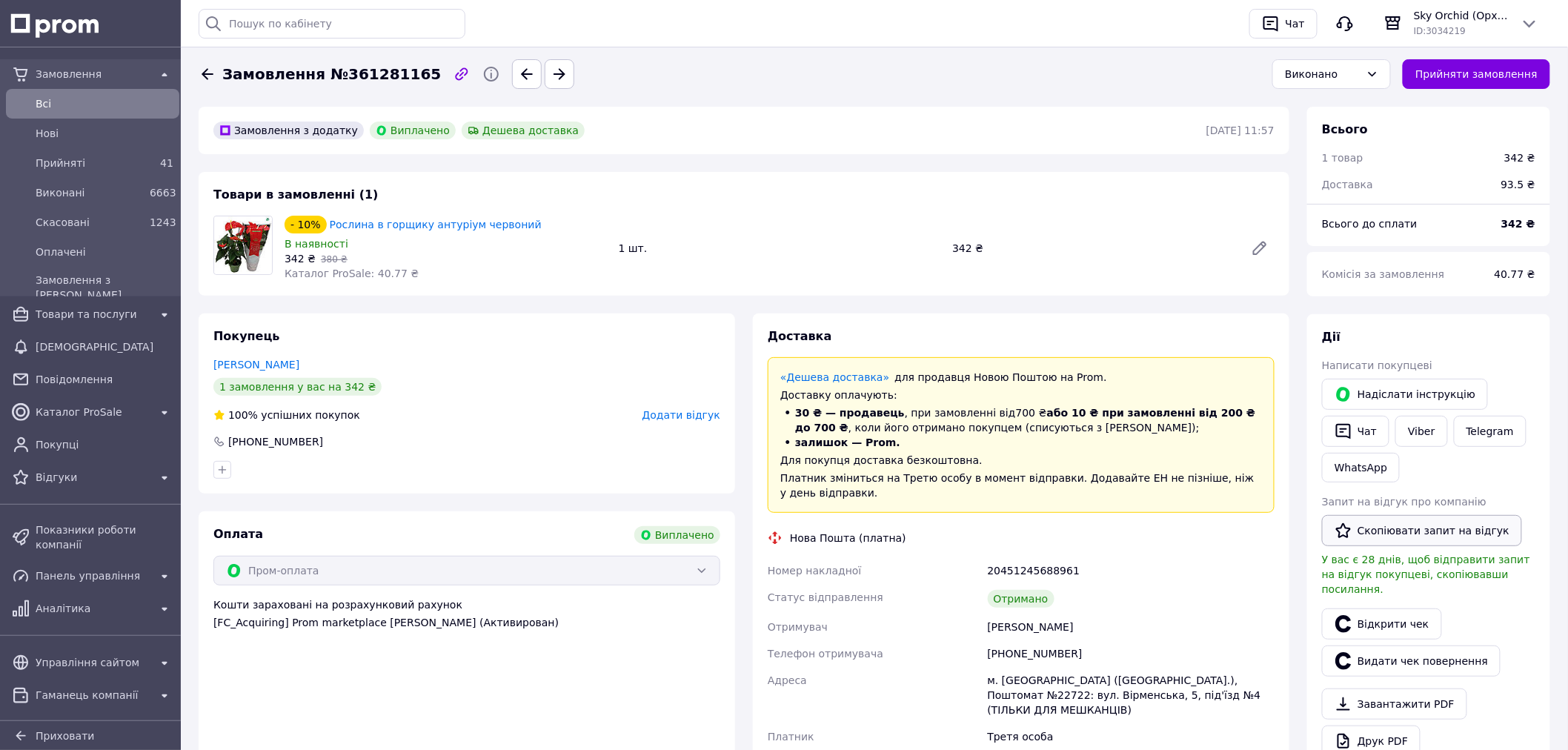
click at [1418, 541] on button "Скопіювати запит на відгук" at bounding box center [1422, 530] width 200 height 31
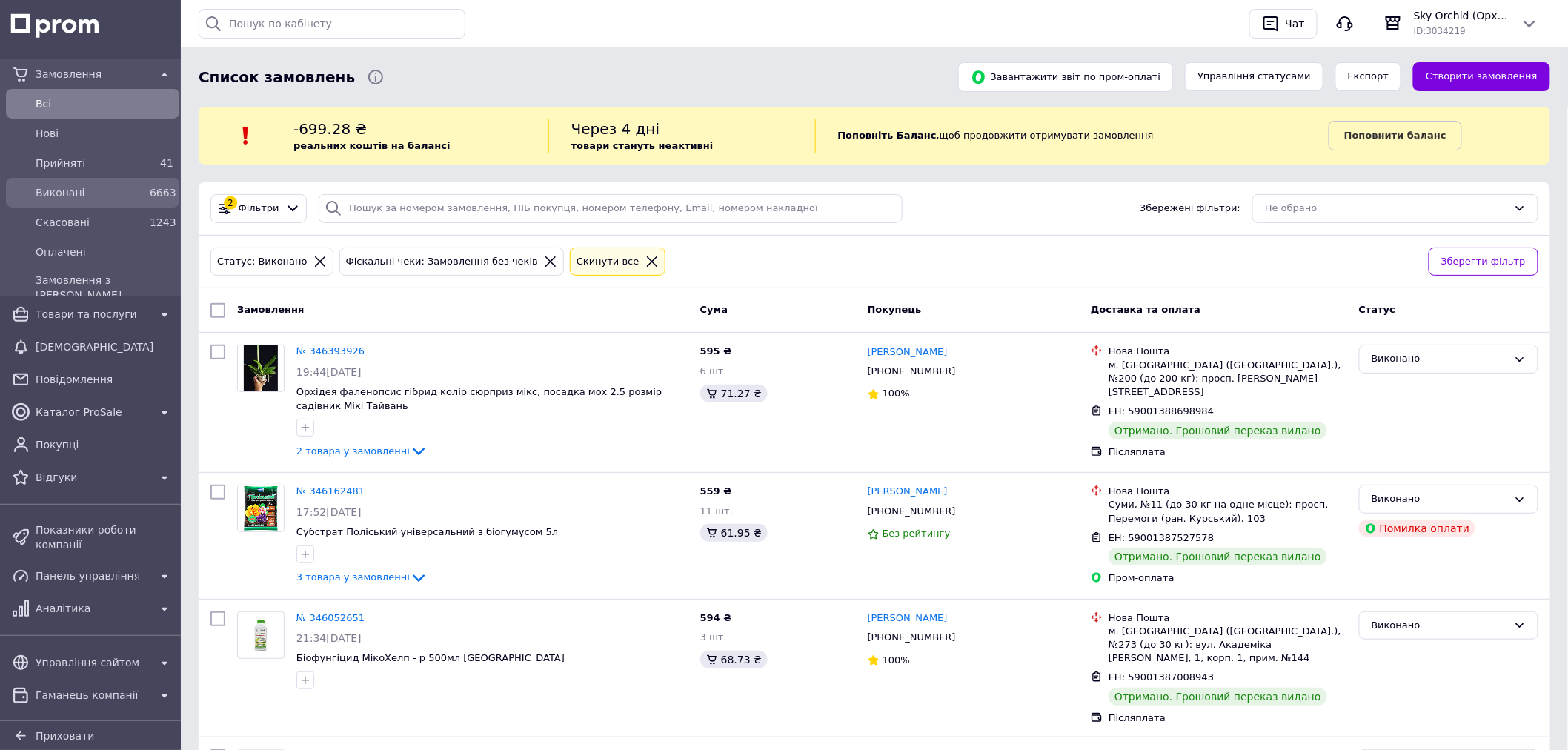
click at [92, 197] on span "Виконані" at bounding box center [90, 193] width 108 height 15
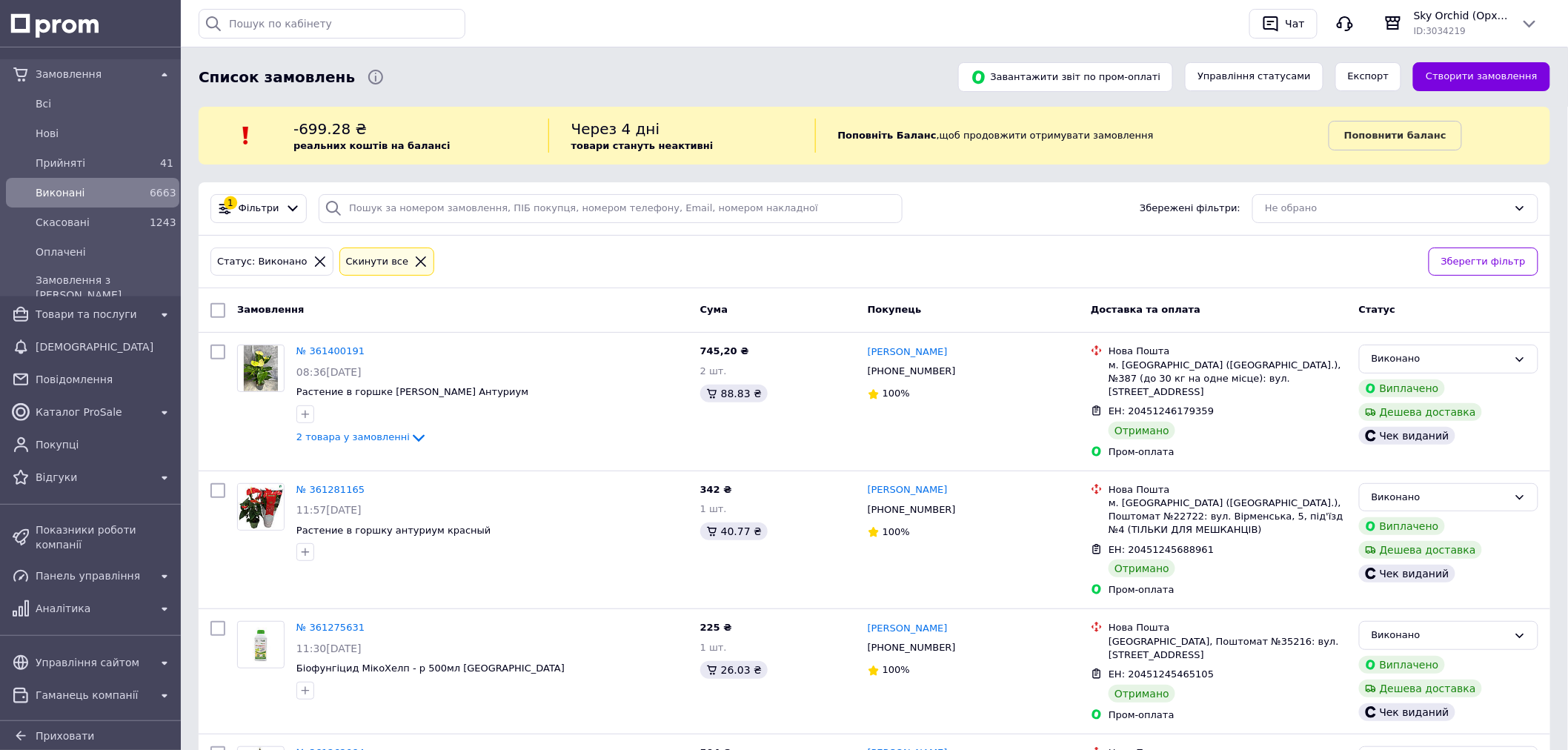
click at [258, 217] on div "1 Фільтри" at bounding box center [258, 208] width 96 height 29
click at [271, 212] on span "Фільтри" at bounding box center [258, 208] width 41 height 14
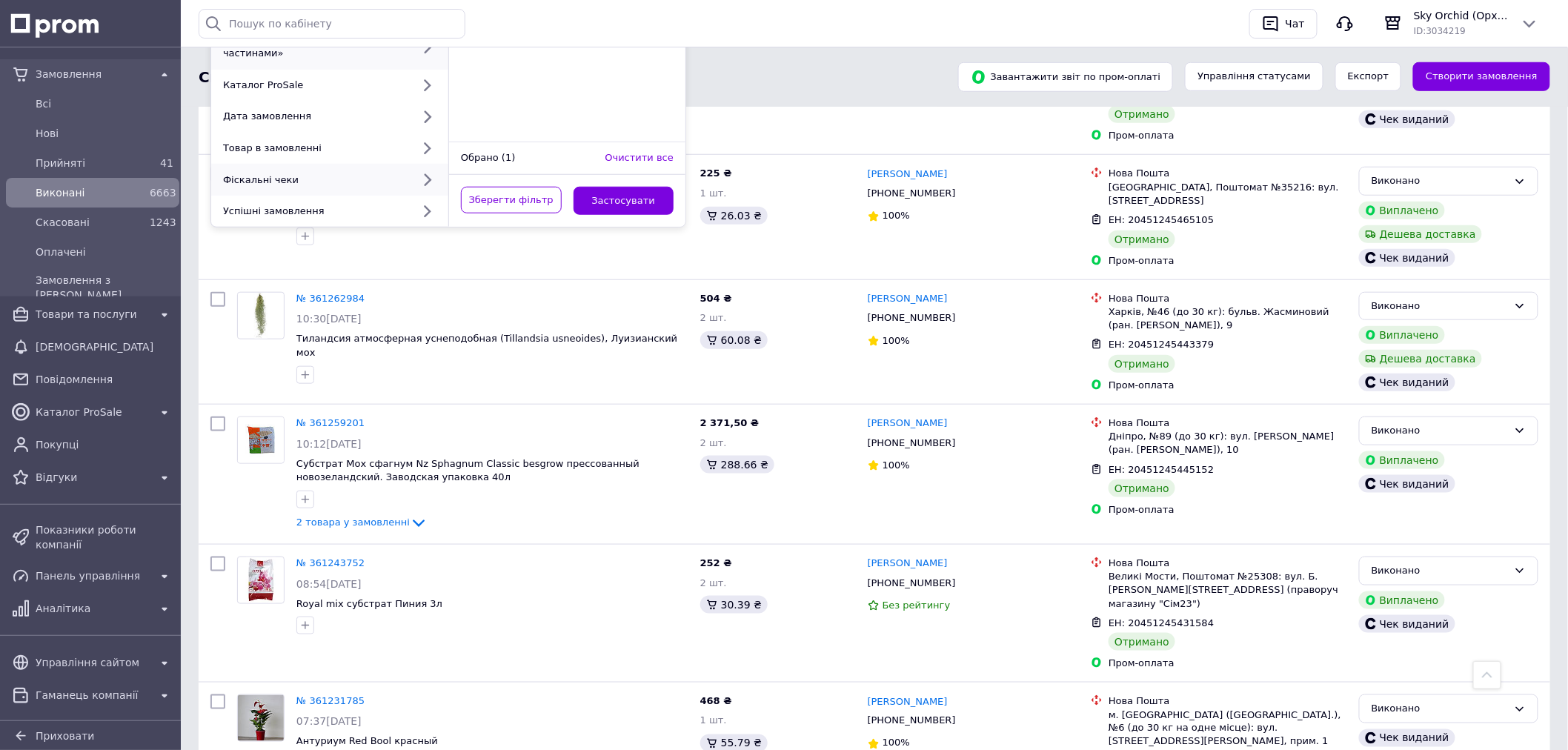
scroll to position [82, 0]
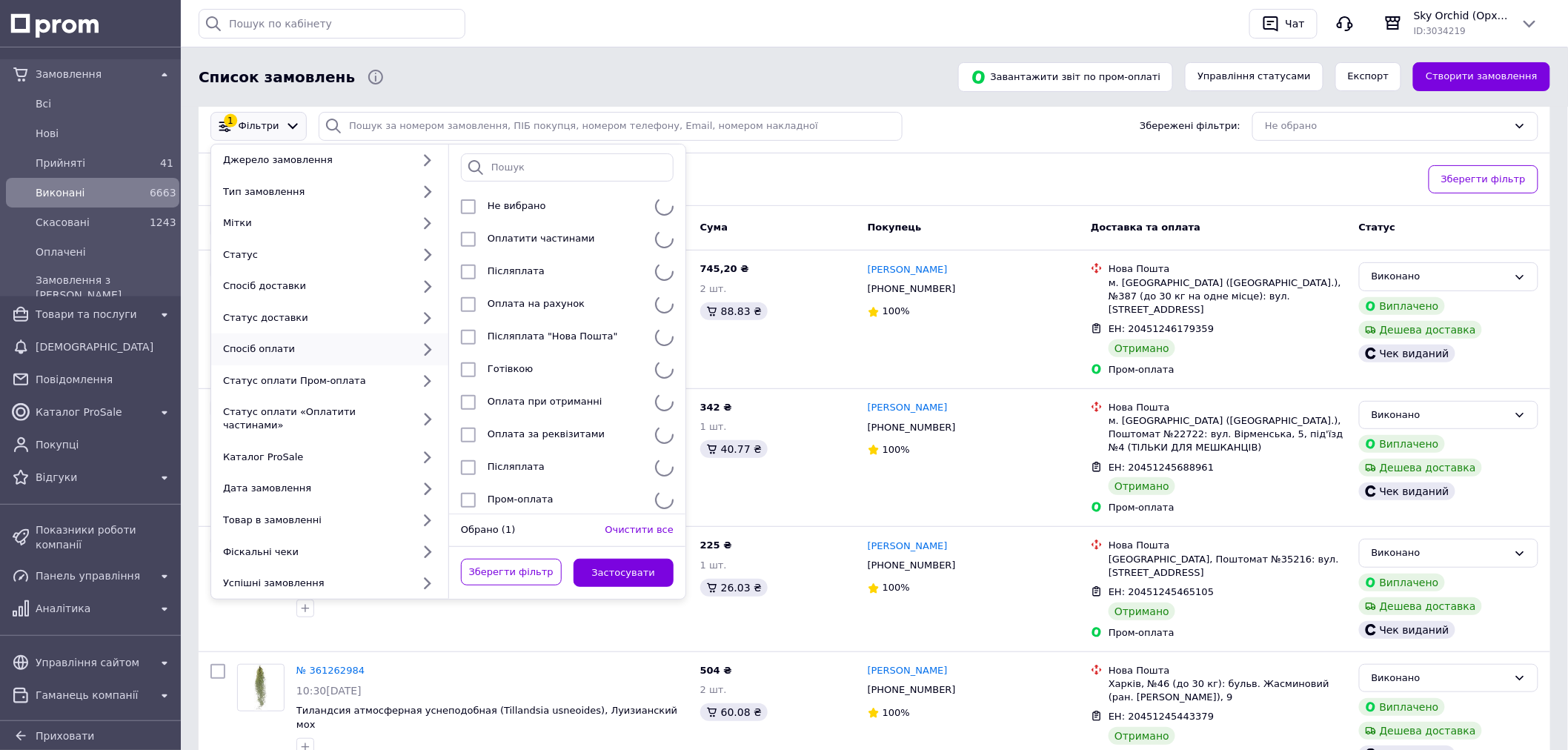
click at [587, 186] on div at bounding box center [567, 168] width 237 height 47
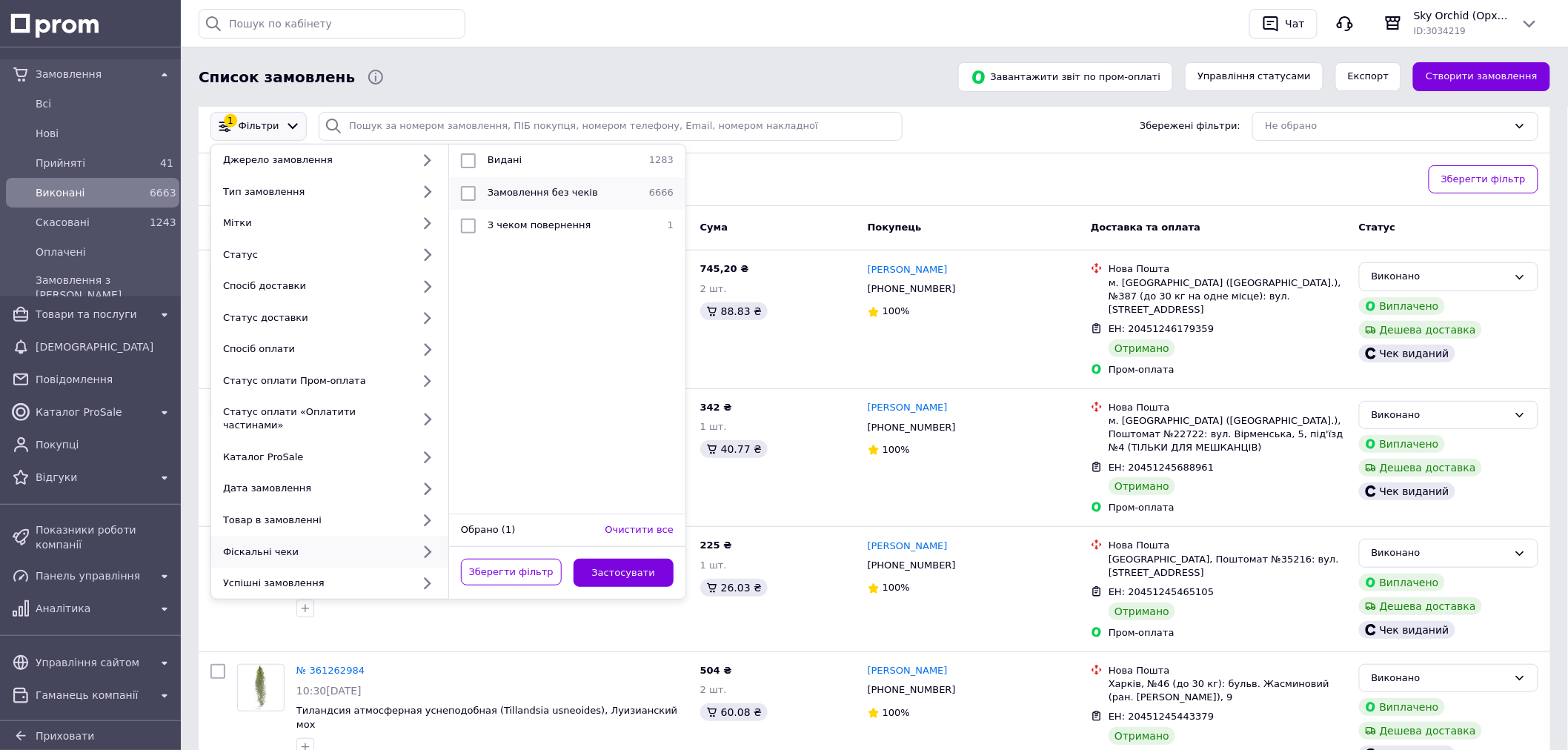
click at [544, 202] on li "Замовлення без чеків 6666" at bounding box center [567, 193] width 237 height 33
checkbox input "true"
click at [624, 559] on button "Застосувати" at bounding box center [624, 573] width 101 height 29
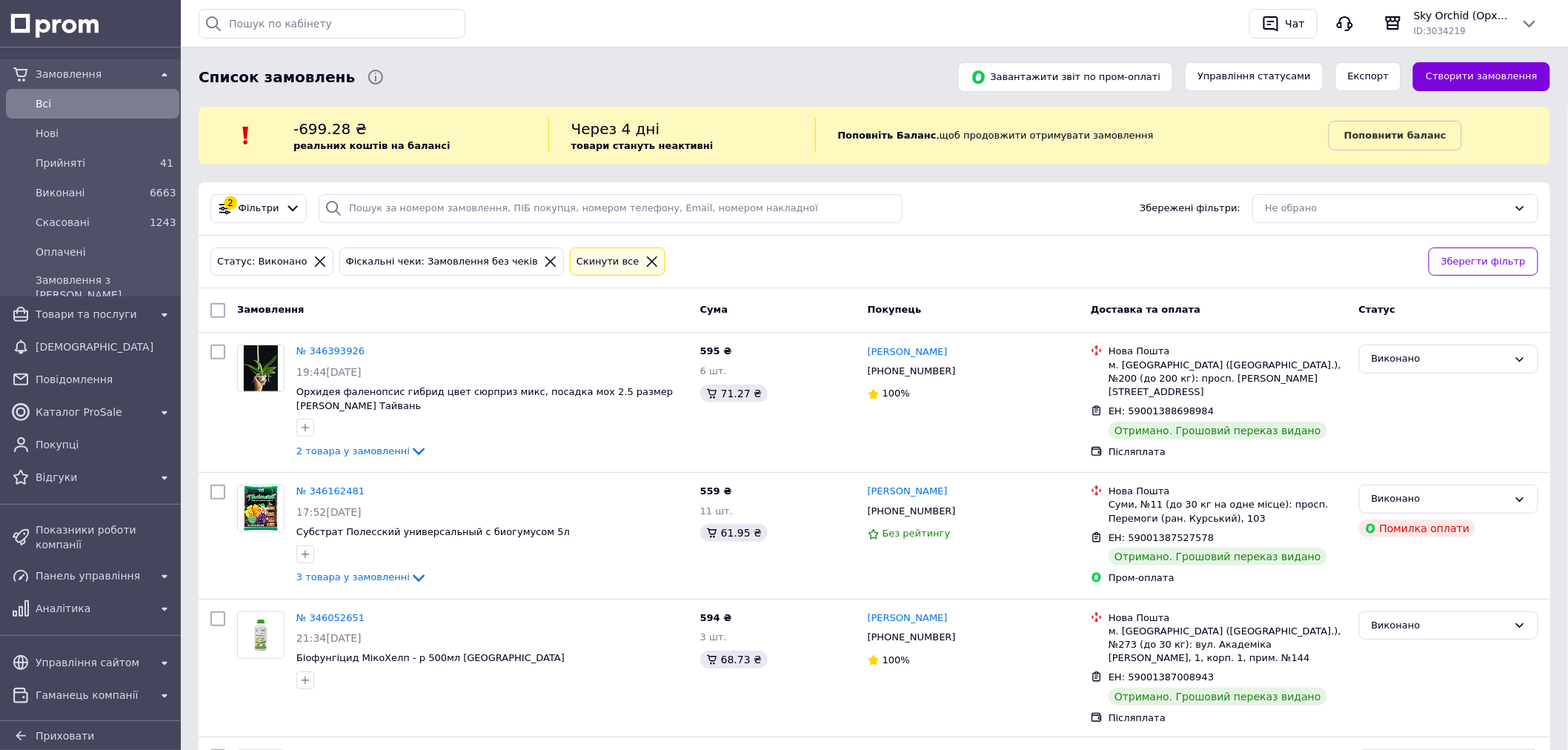
click at [645, 267] on icon at bounding box center [652, 262] width 13 height 13
